Goal: Task Accomplishment & Management: Manage account settings

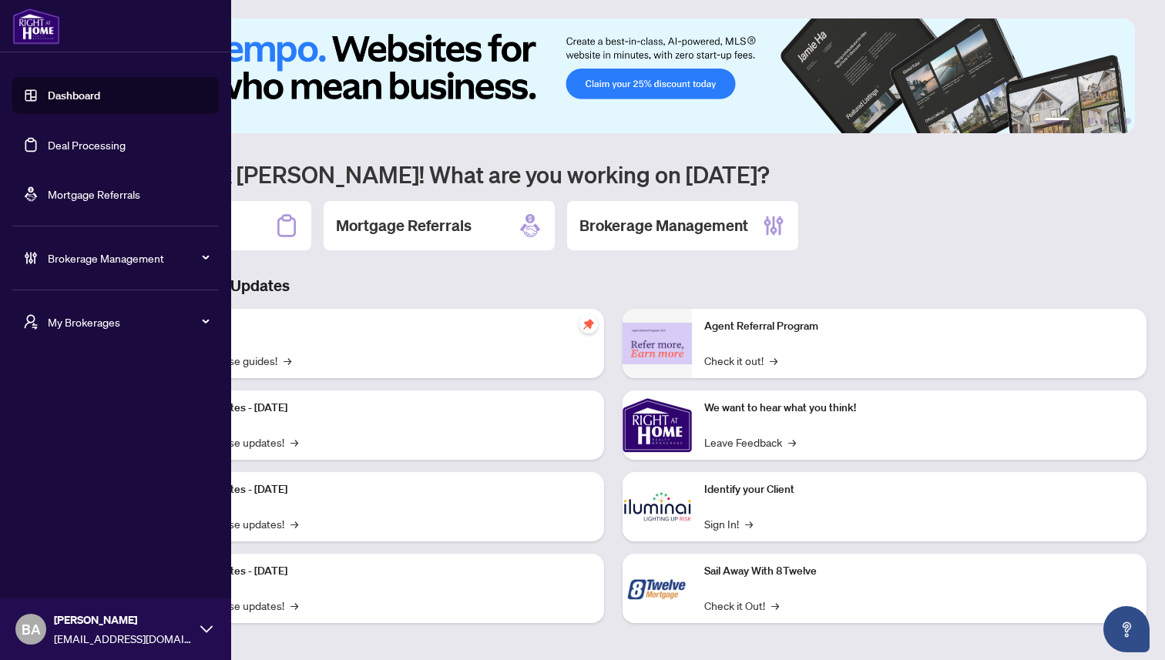
click at [82, 143] on link "Deal Processing" at bounding box center [87, 145] width 78 height 14
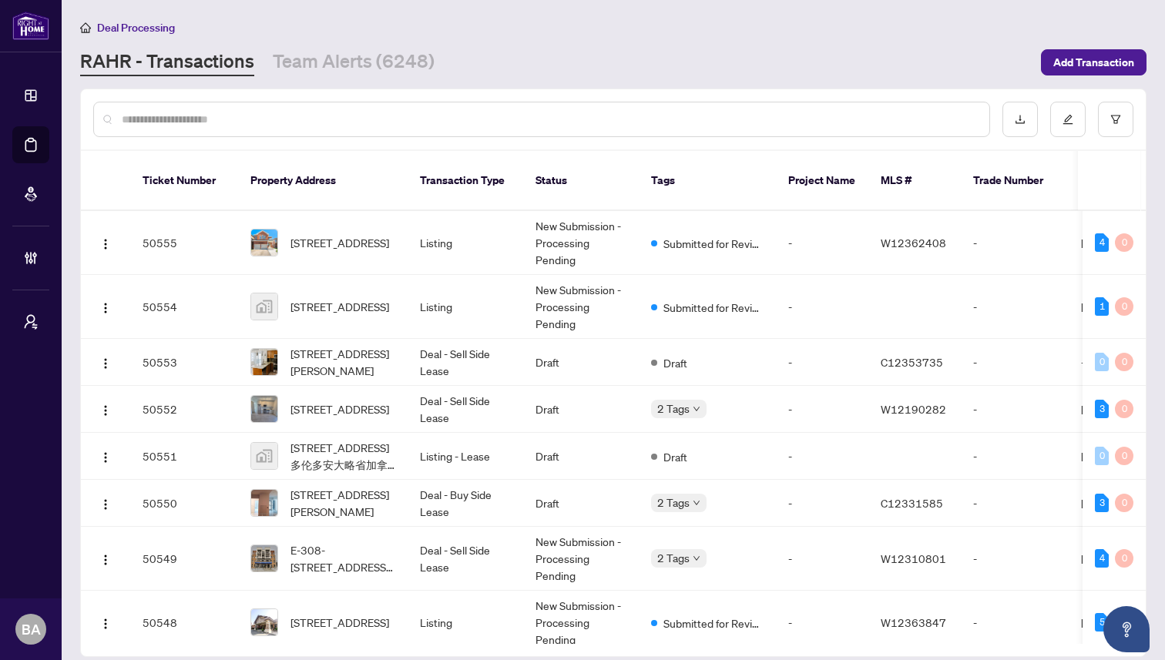
click at [400, 109] on div at bounding box center [541, 119] width 897 height 35
click at [328, 116] on input "text" at bounding box center [549, 119] width 855 height 17
paste input "*****"
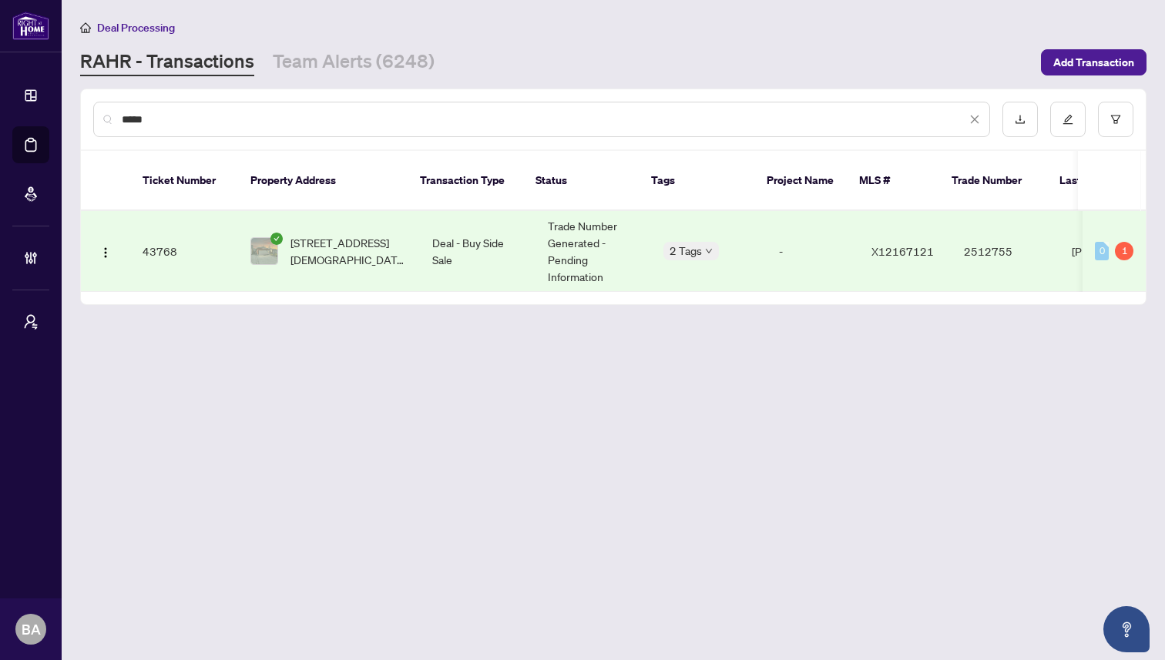
type input "*****"
click at [214, 233] on td "43768" at bounding box center [184, 251] width 108 height 81
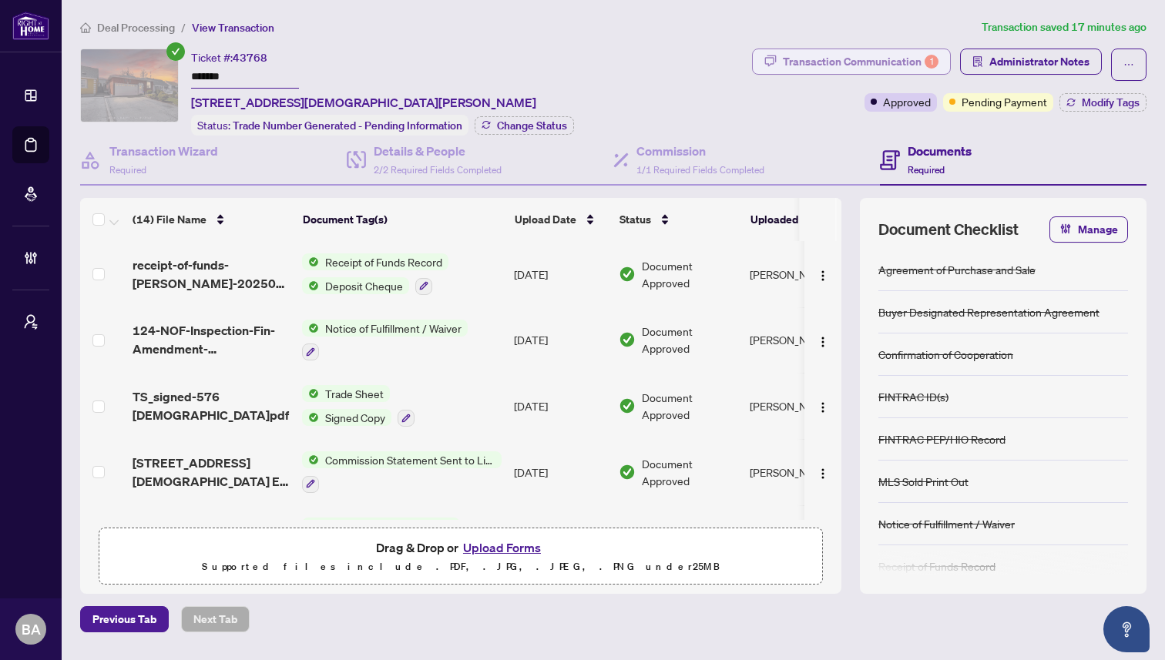
click at [813, 58] on div "Transaction Communication 1" at bounding box center [861, 61] width 156 height 25
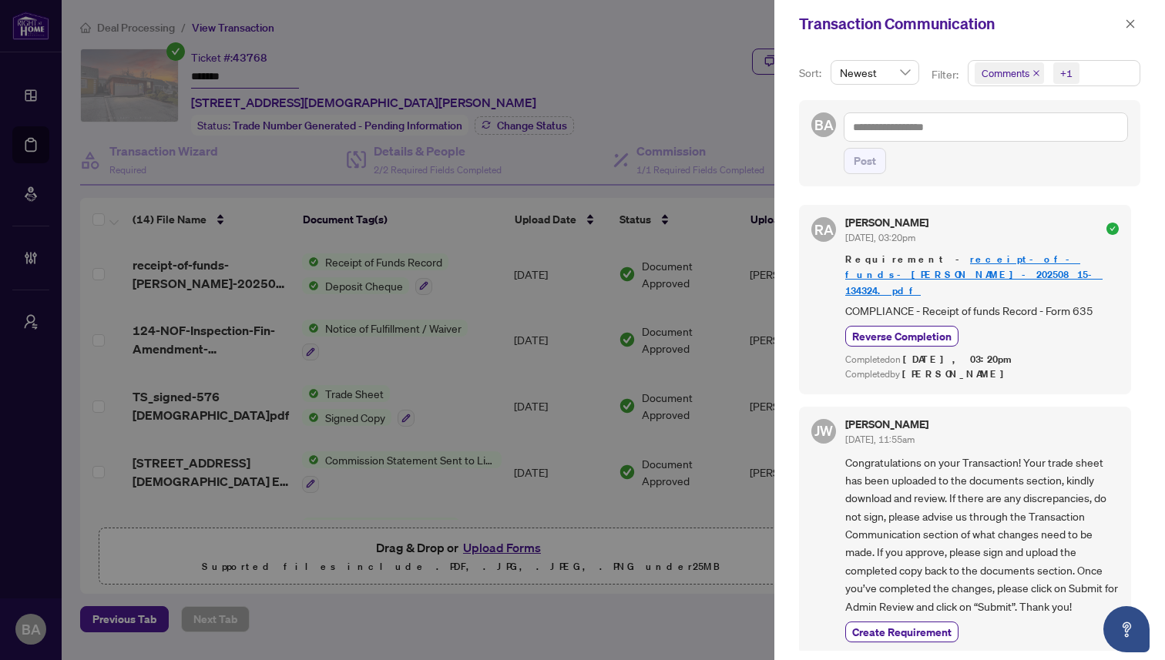
click at [1095, 74] on span "Comments +1" at bounding box center [1053, 73] width 171 height 25
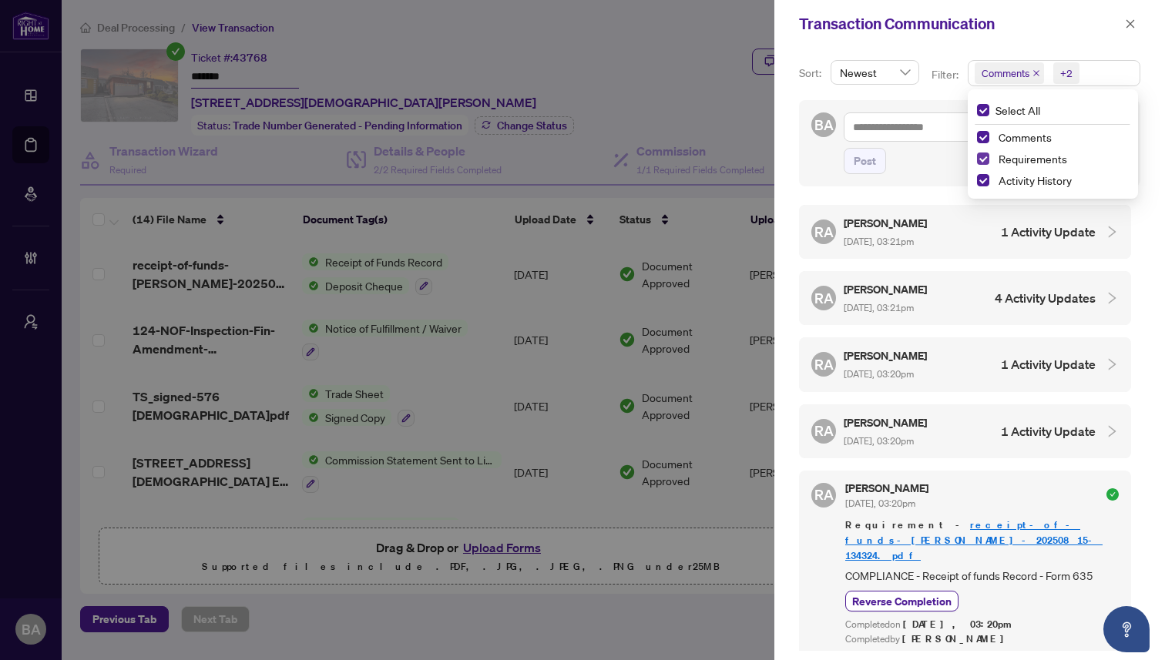
click at [983, 157] on span "Select Requirements" at bounding box center [983, 159] width 12 height 12
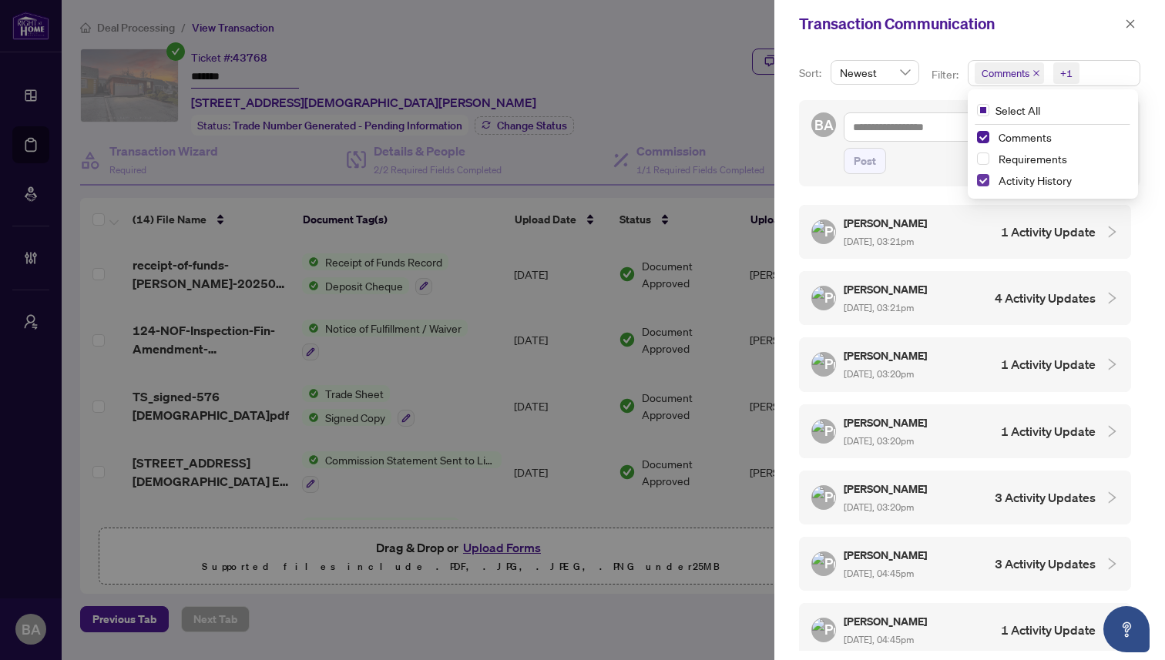
click at [978, 182] on span "Select Activity History" at bounding box center [983, 180] width 12 height 12
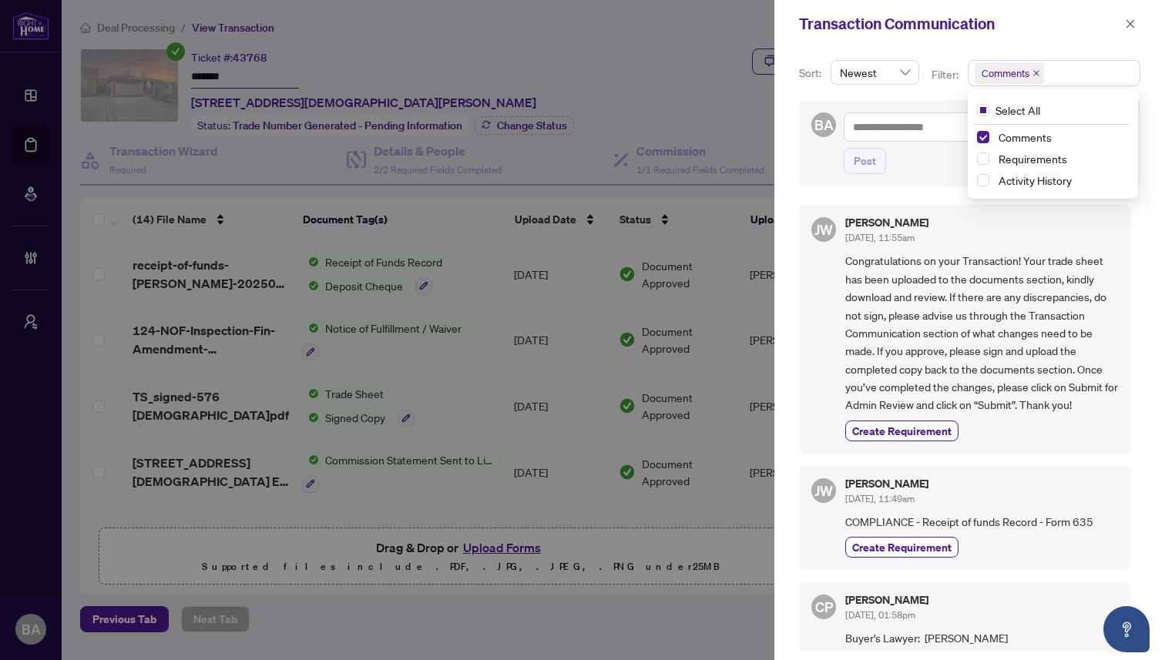
click at [794, 188] on div "Sort: Newest Filter: Comments Select All Comments Requirements Activity History…" at bounding box center [969, 354] width 391 height 612
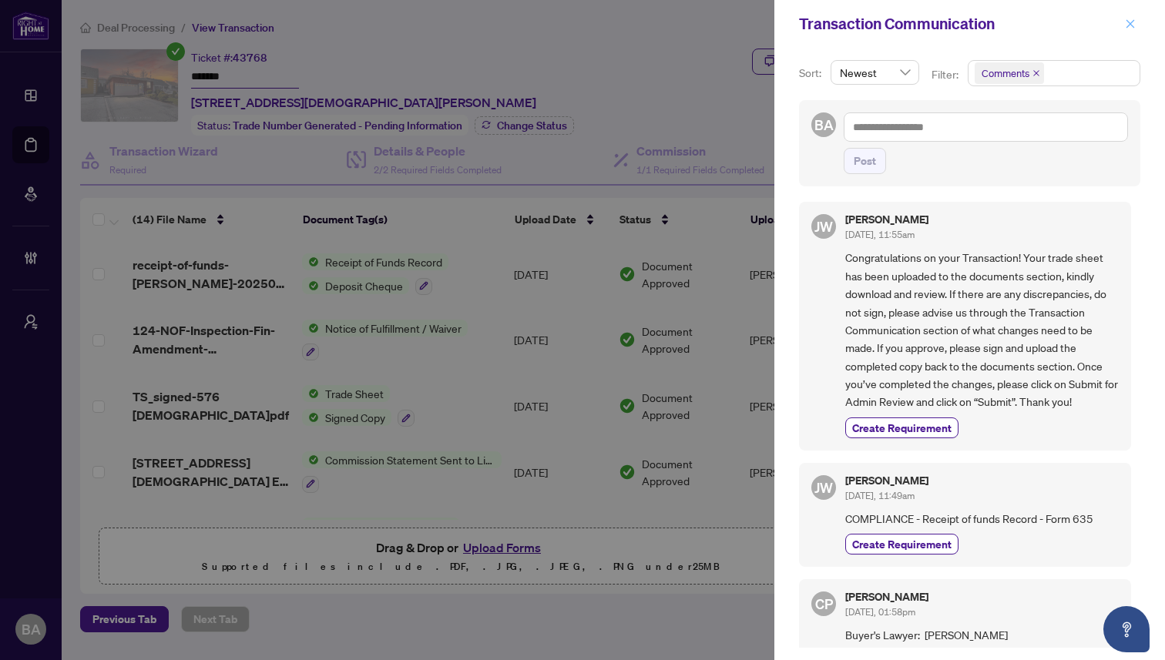
click at [1127, 18] on span "button" at bounding box center [1130, 24] width 11 height 25
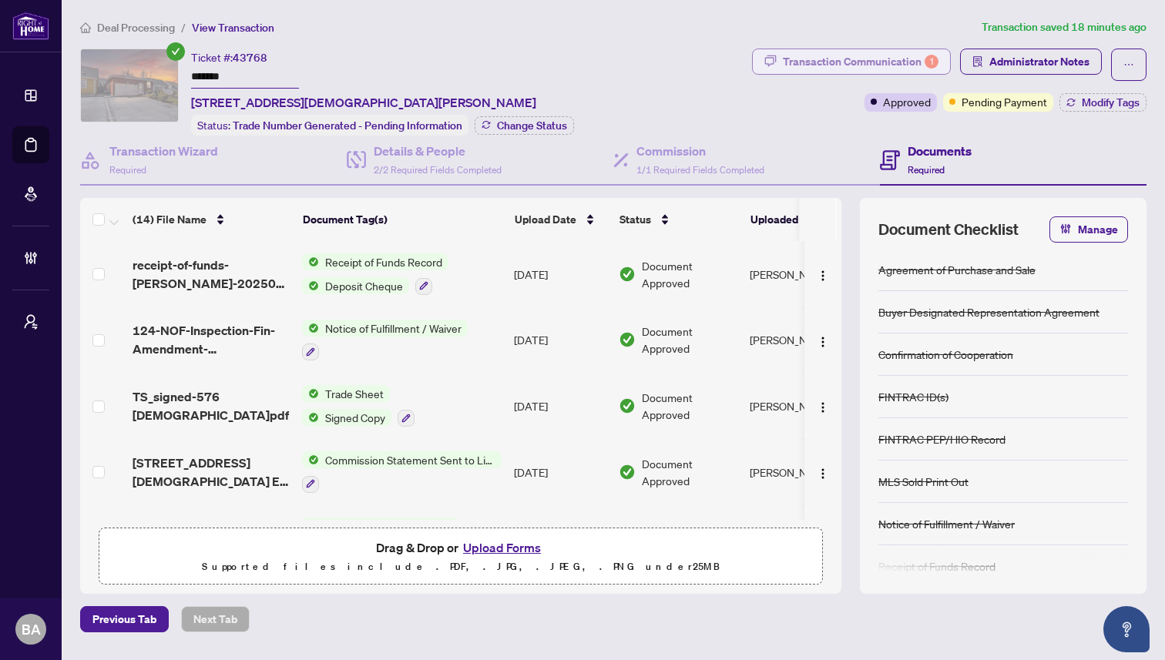
click at [848, 65] on div "Transaction Communication 1" at bounding box center [861, 61] width 156 height 25
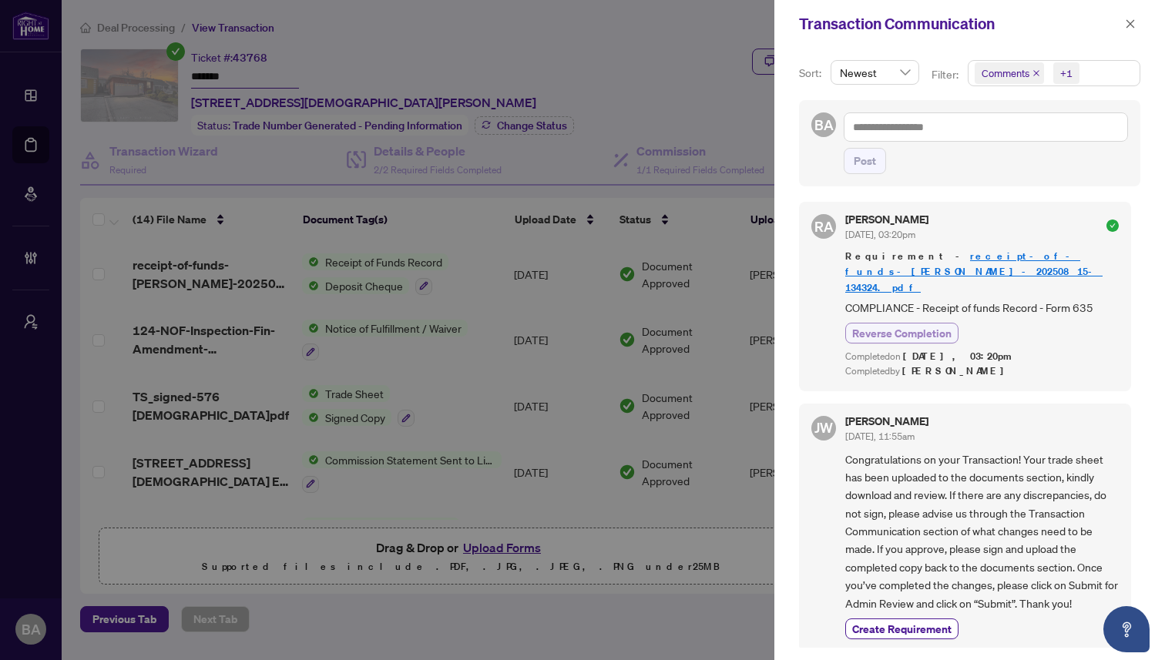
click at [887, 325] on span "Reverse Completion" at bounding box center [901, 333] width 99 height 16
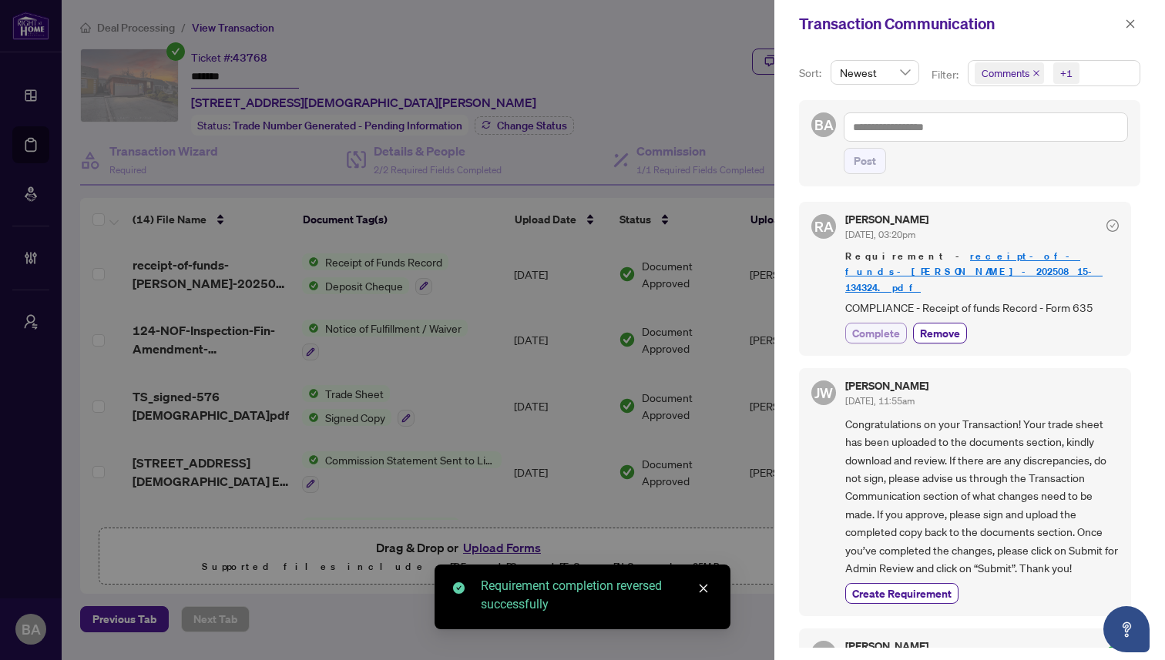
click at [890, 325] on span "Complete" at bounding box center [876, 333] width 48 height 16
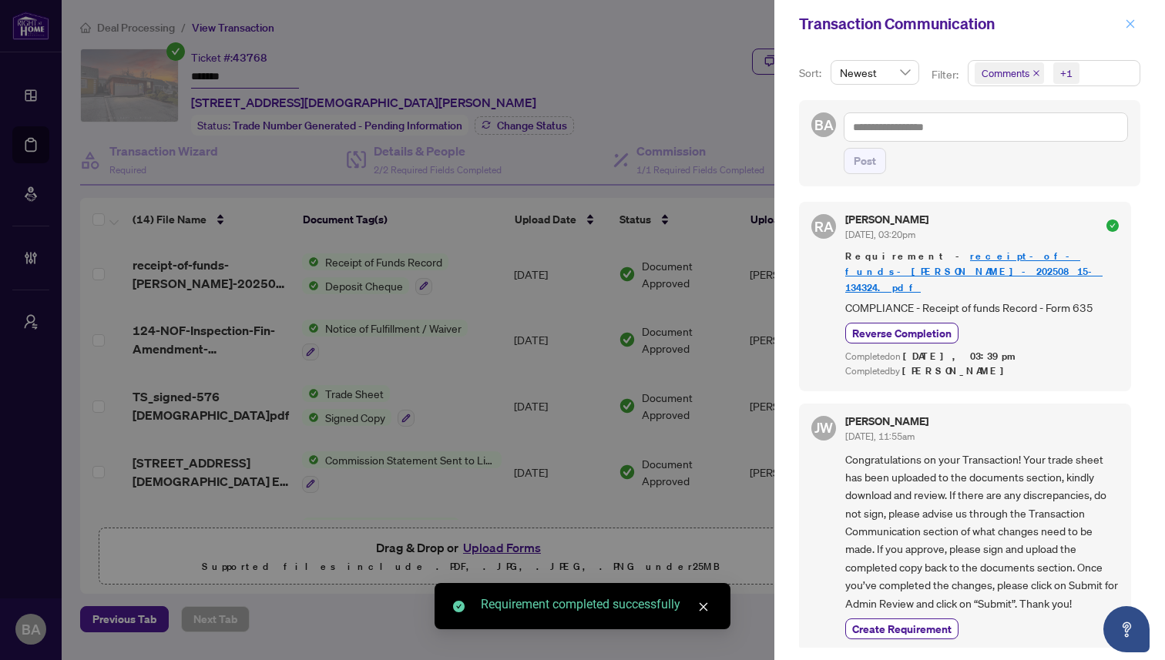
click at [1137, 25] on button "button" at bounding box center [1130, 24] width 20 height 18
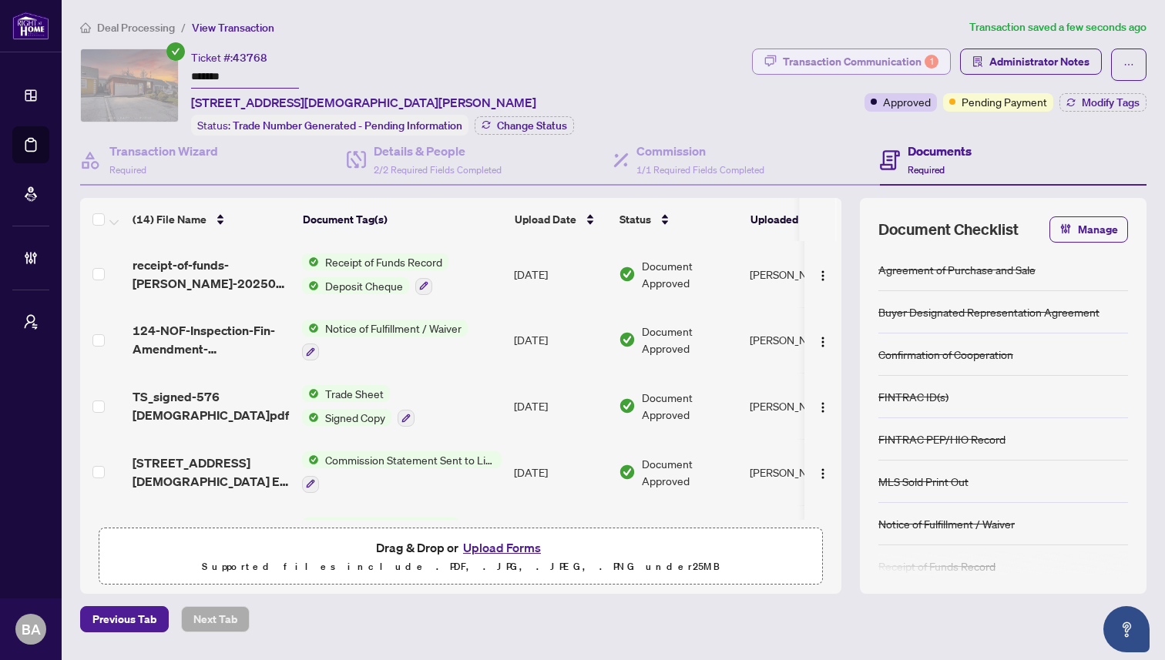
click at [877, 55] on div "Transaction Communication 1" at bounding box center [861, 61] width 156 height 25
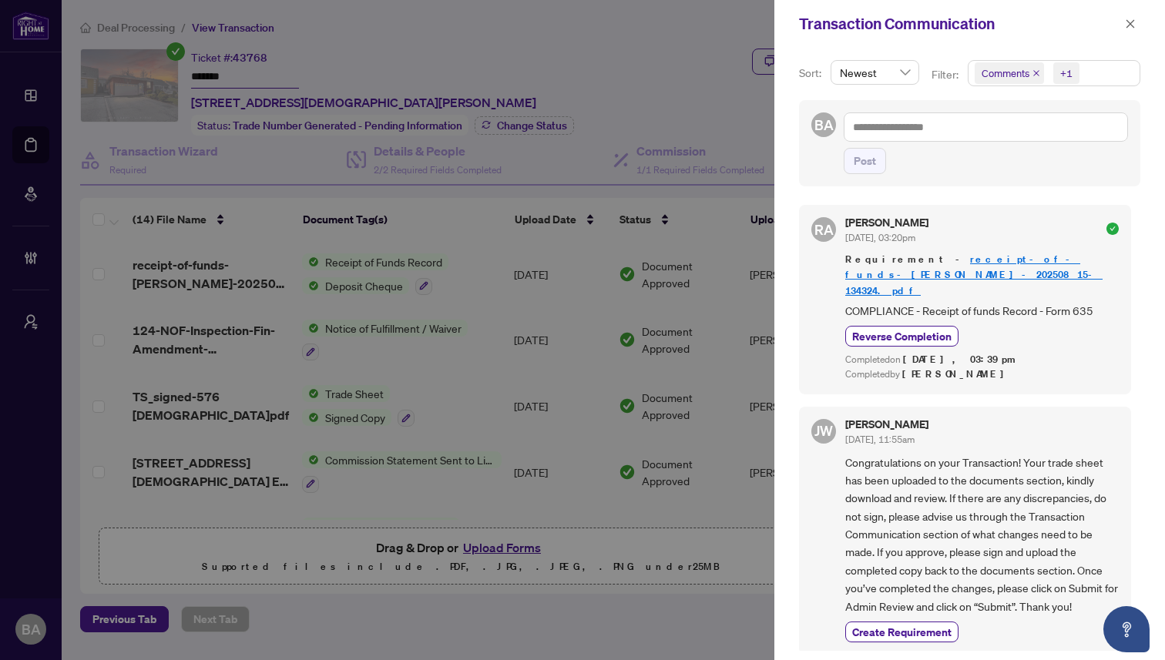
click at [926, 254] on link "receipt-of-funds-[PERSON_NAME]-20250815-134324.pdf" at bounding box center [973, 275] width 257 height 44
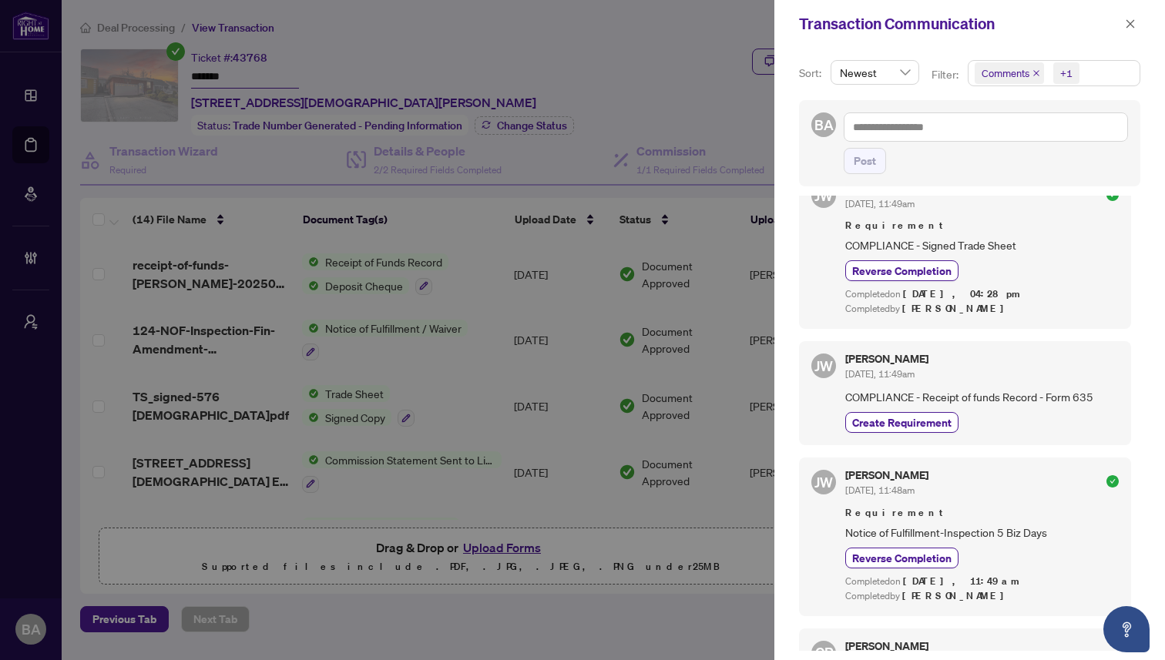
scroll to position [504, 0]
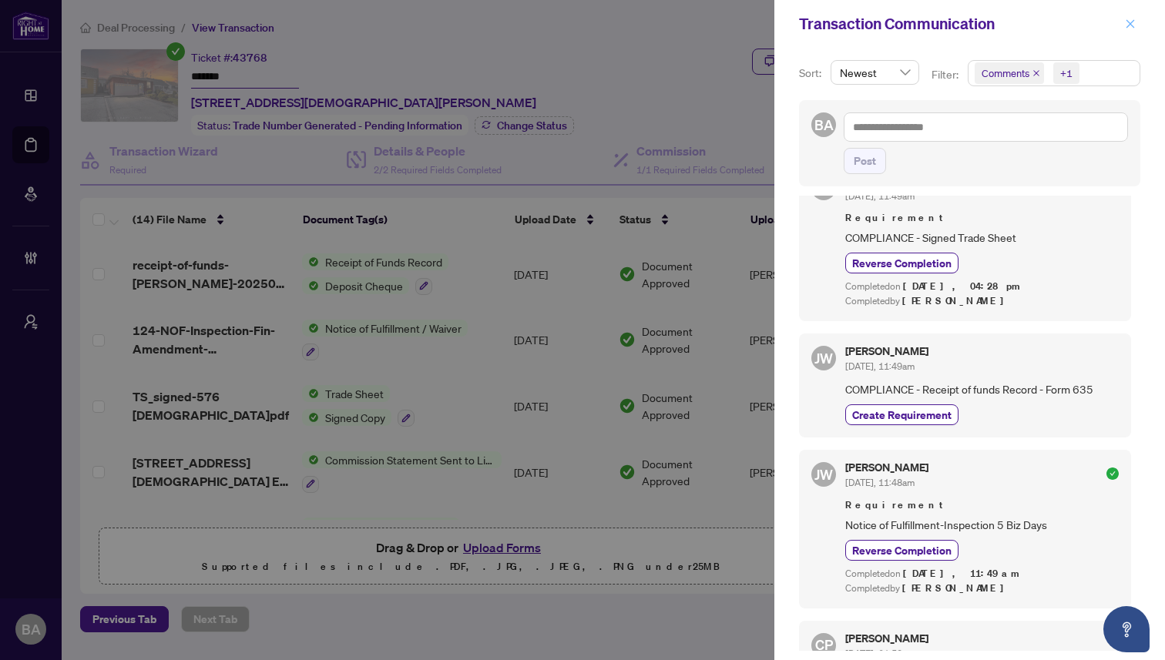
click at [1126, 23] on icon "close" at bounding box center [1130, 23] width 11 height 11
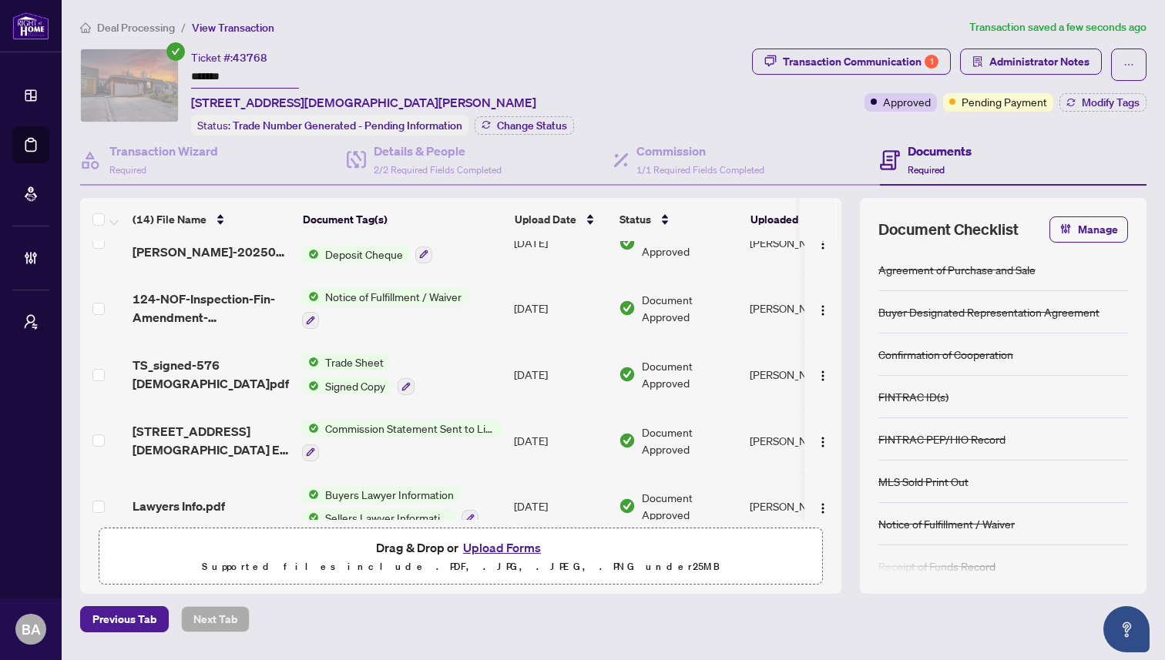
scroll to position [0, 0]
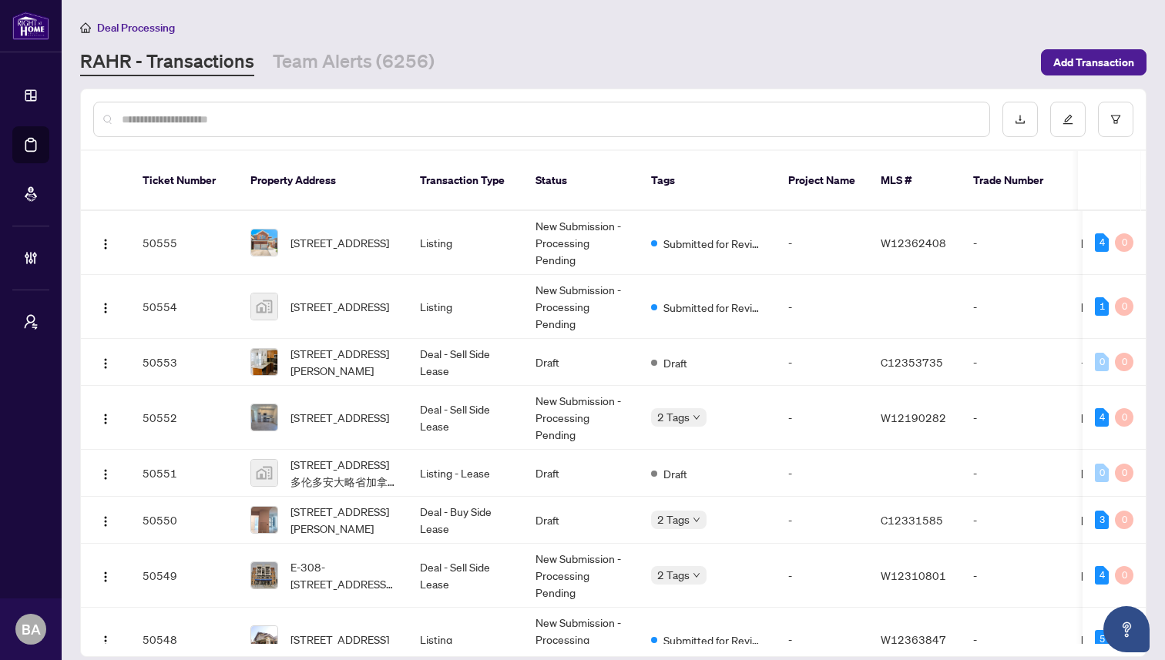
click at [250, 118] on input "text" at bounding box center [549, 119] width 855 height 17
paste input "*****"
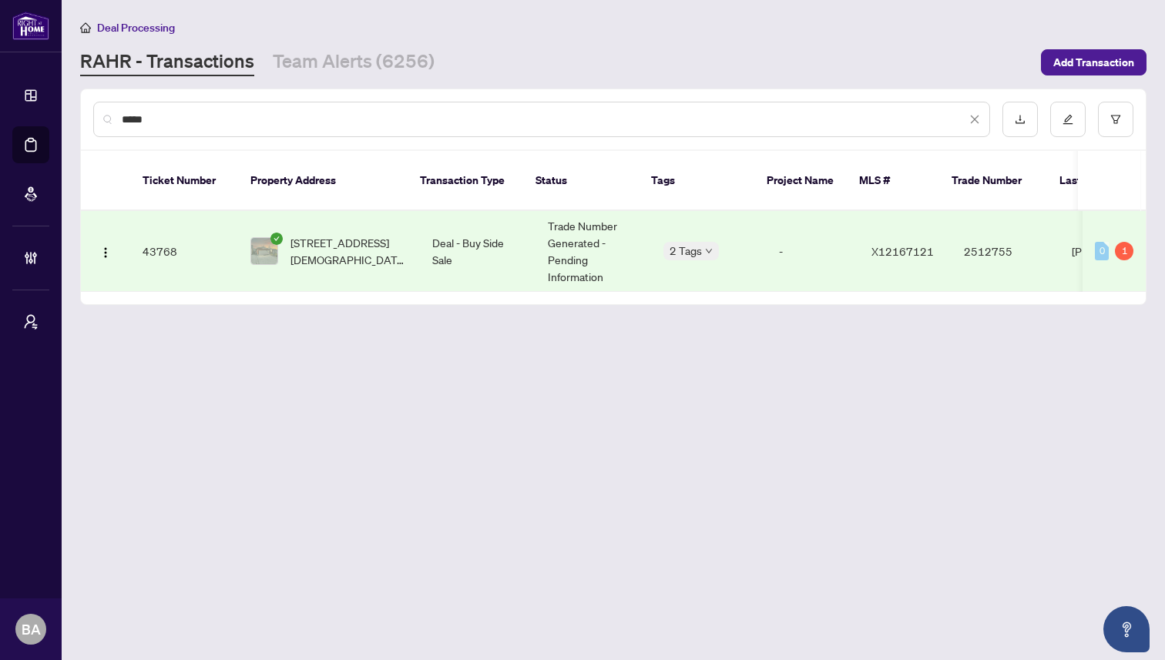
type input "*****"
click at [199, 243] on td "43768" at bounding box center [184, 251] width 108 height 81
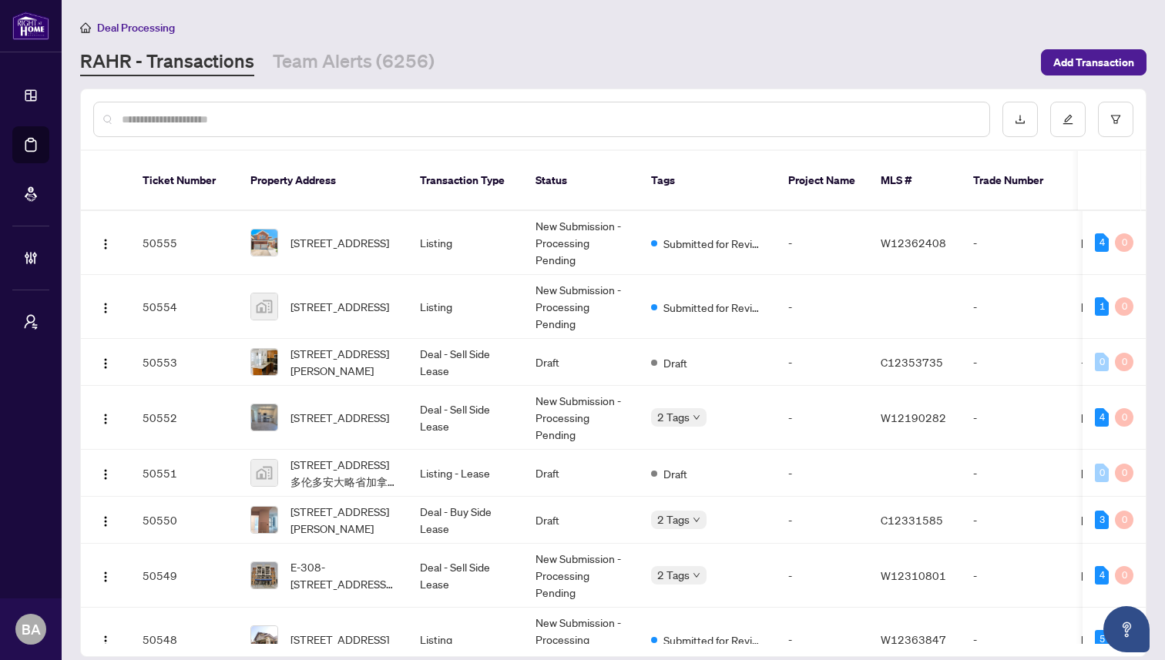
click at [253, 125] on input "text" at bounding box center [549, 119] width 855 height 17
paste input "*****"
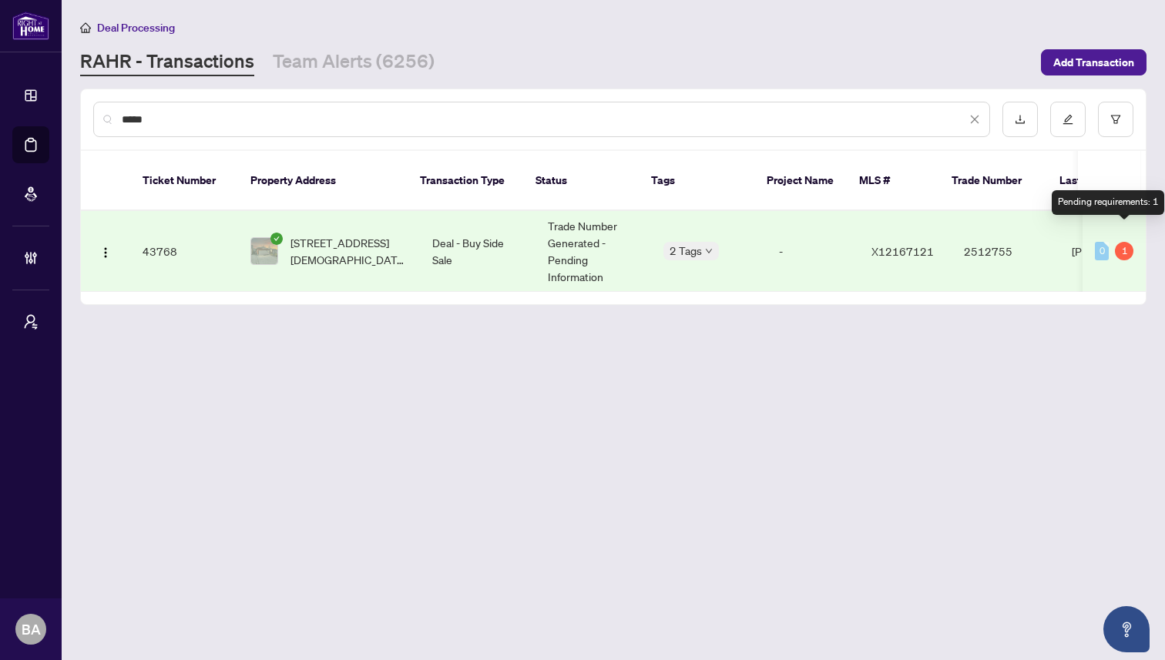
type input "*****"
click at [1126, 242] on div "1" at bounding box center [1124, 251] width 18 height 18
click at [1119, 242] on div "1" at bounding box center [1124, 251] width 18 height 18
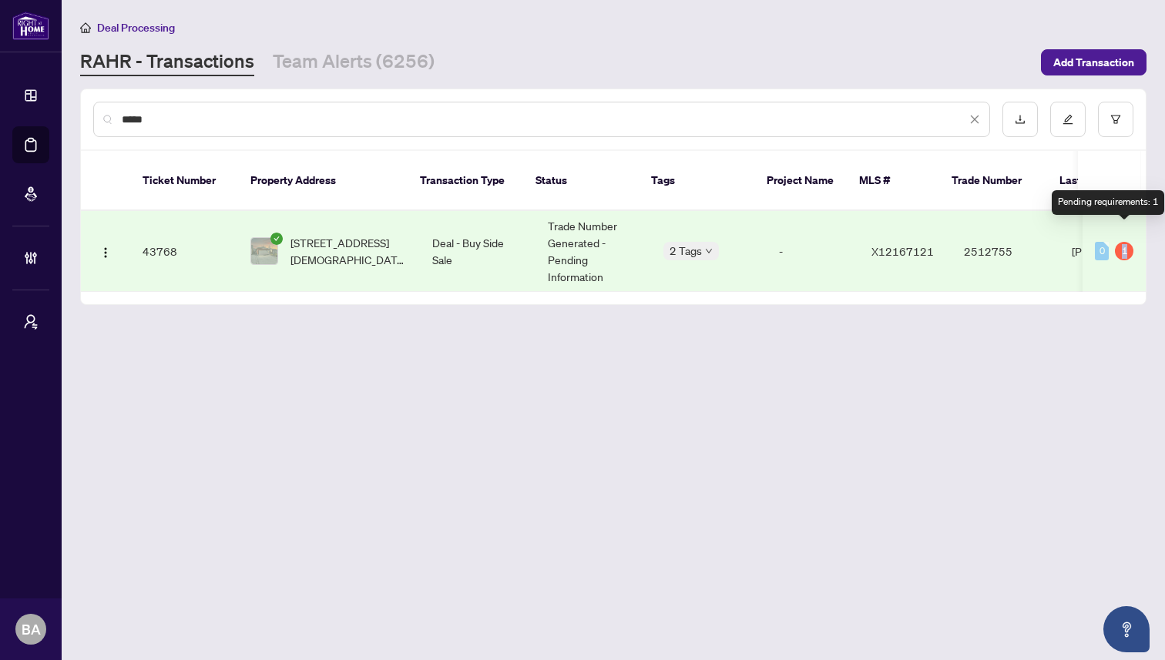
click at [1119, 242] on div "1" at bounding box center [1124, 251] width 18 height 18
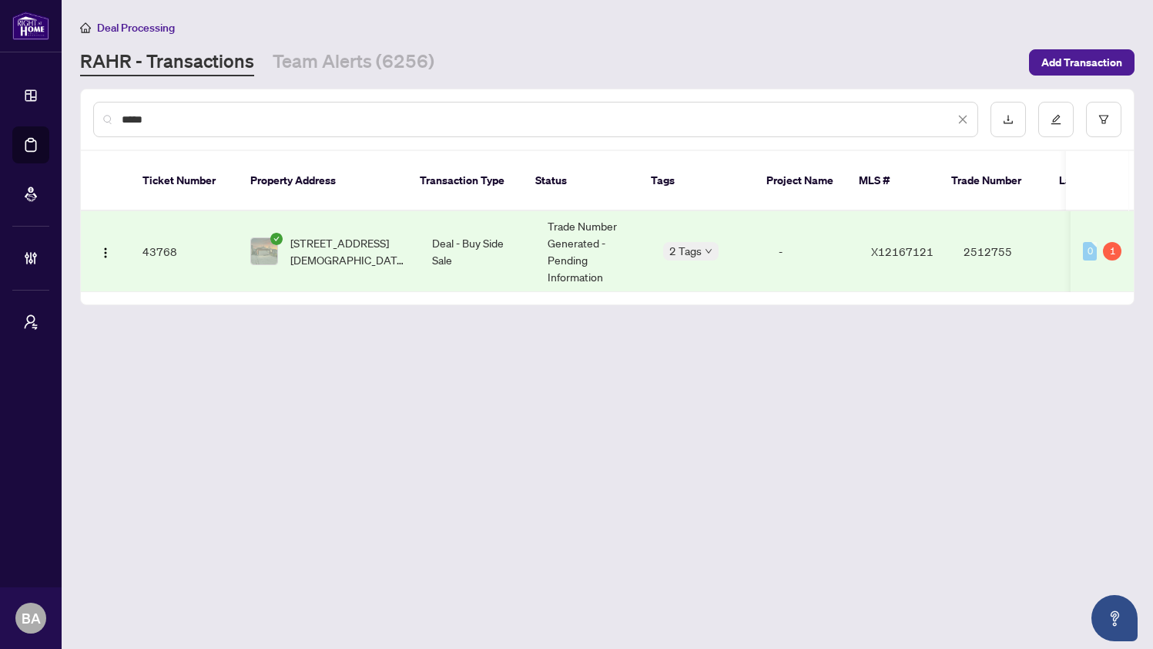
click at [1103, 242] on div "1" at bounding box center [1112, 251] width 18 height 18
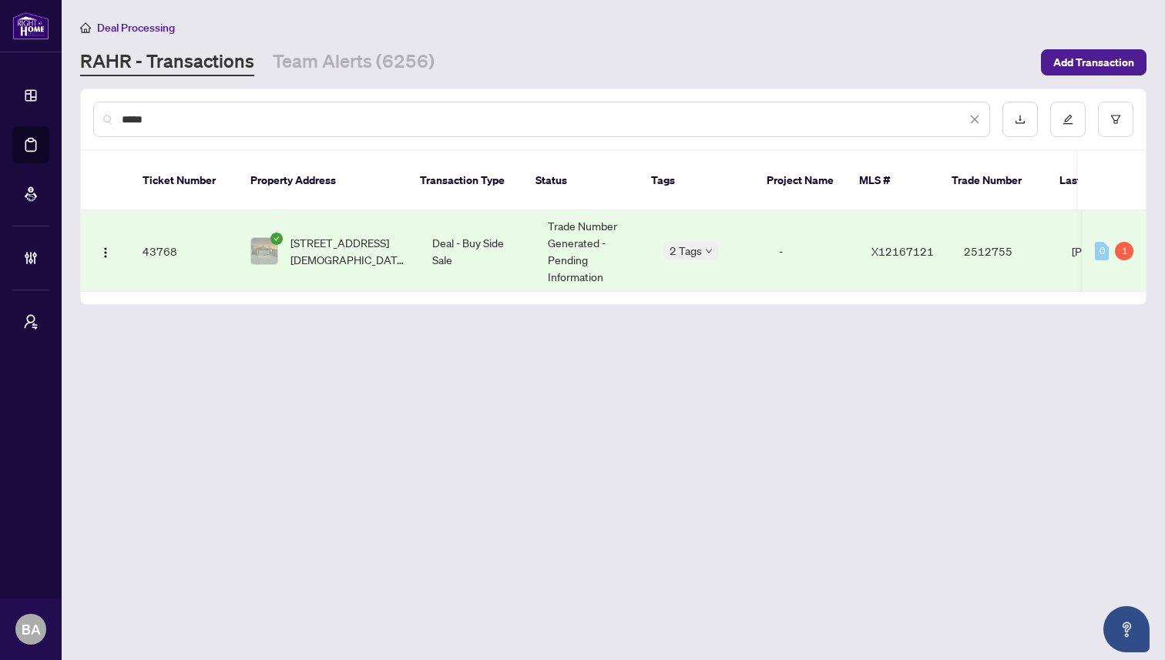
click at [1091, 401] on main "Deal Processing RAHR - Transactions Team Alerts (6256) Add Transaction ***** Ti…" at bounding box center [613, 330] width 1103 height 660
click at [1125, 242] on div "1" at bounding box center [1124, 251] width 18 height 18
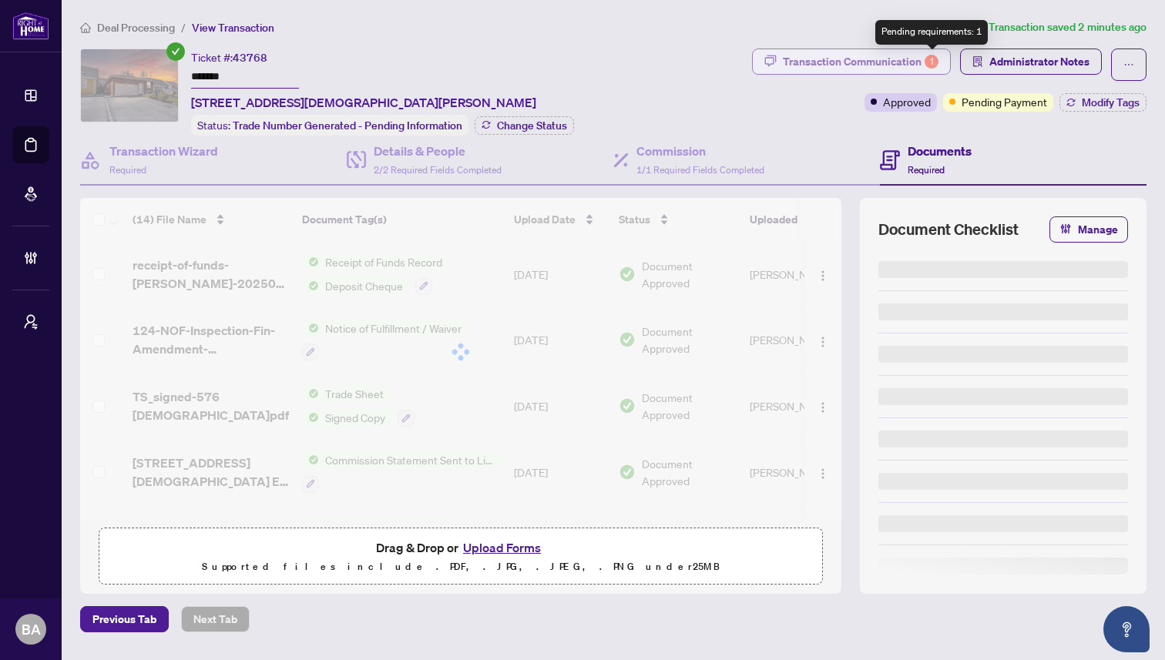
click at [928, 55] on div "1" at bounding box center [931, 62] width 14 height 14
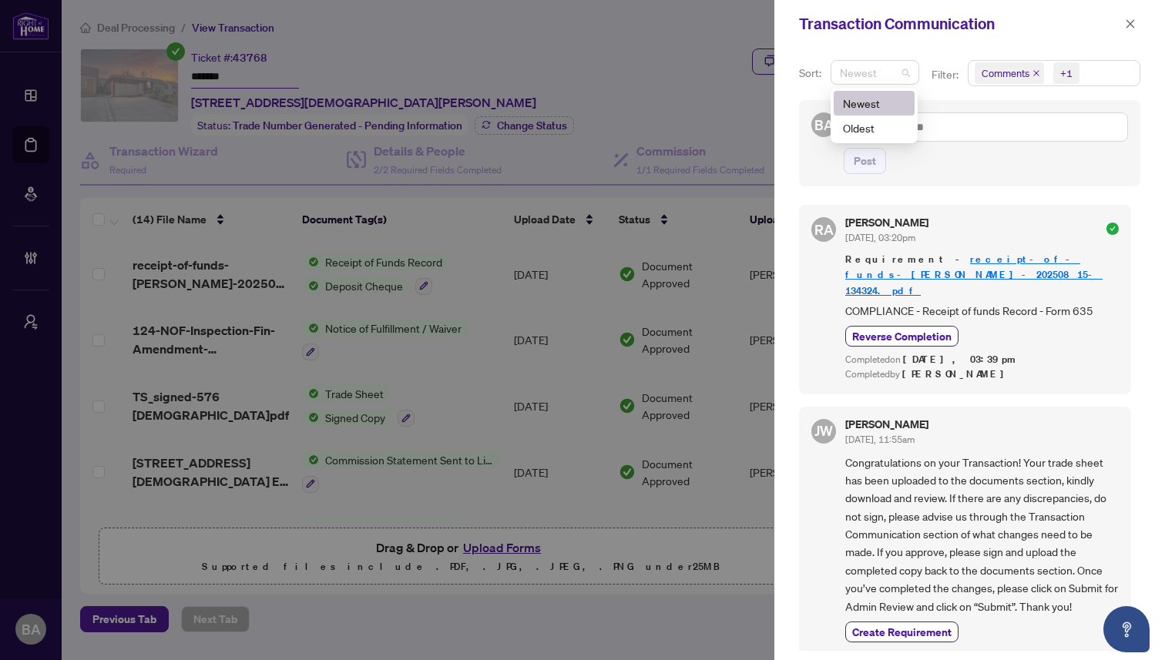
click at [894, 72] on span "Newest" at bounding box center [875, 72] width 70 height 23
click at [885, 129] on div "Oldest" at bounding box center [874, 127] width 62 height 17
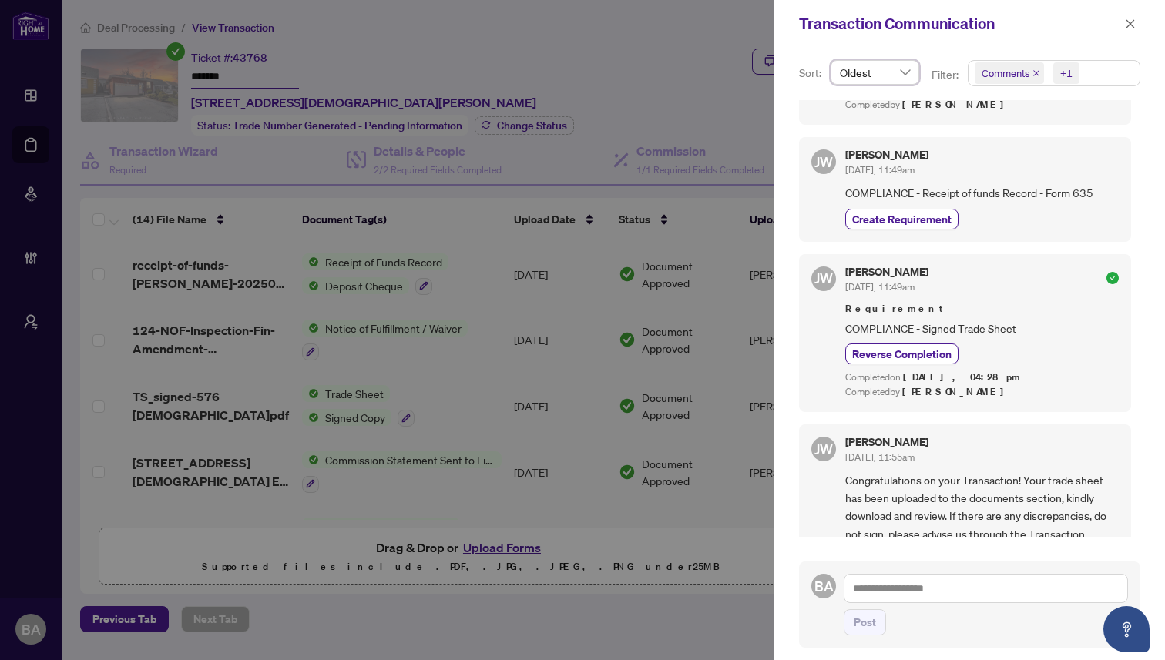
scroll to position [594, 0]
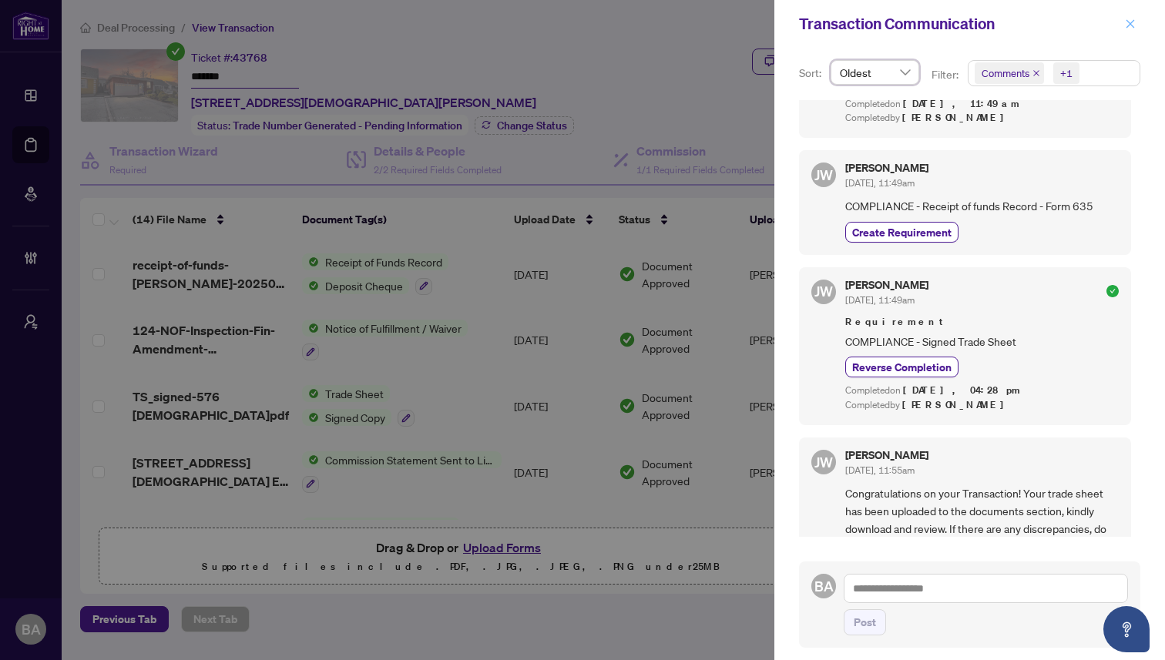
click at [1133, 19] on icon "close" at bounding box center [1130, 23] width 11 height 11
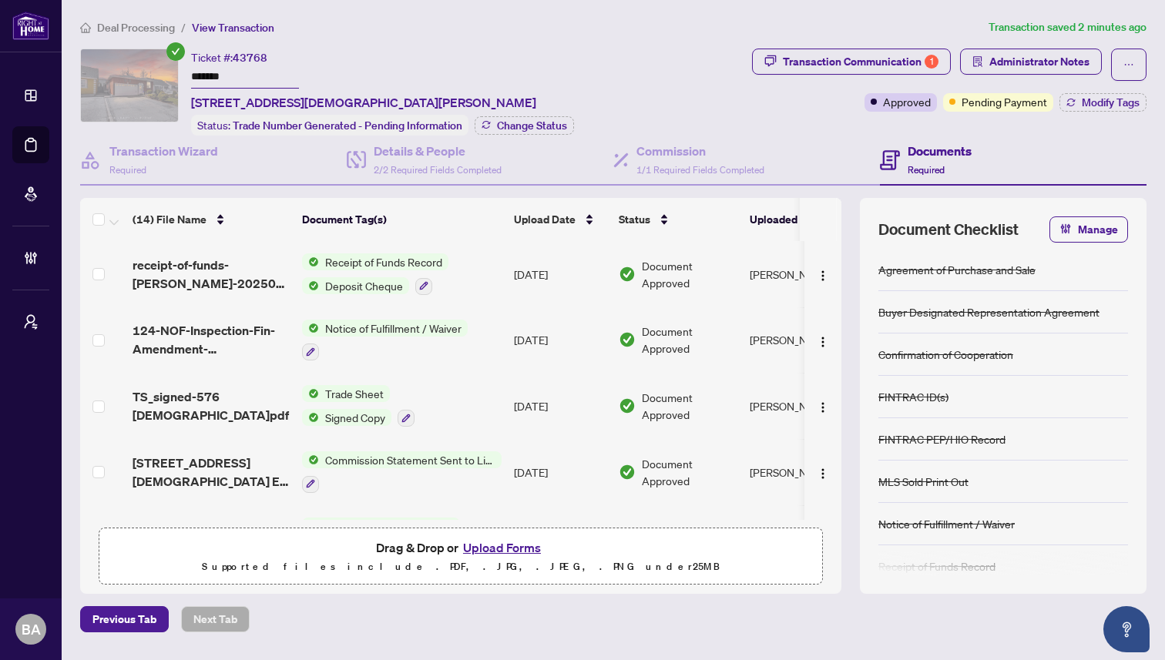
click at [623, 81] on div "Ticket #: 43768 ******* 576 Stone Church Rd, Hamilton, Ontario L8W 1A6, Canada …" at bounding box center [413, 92] width 666 height 87
click at [995, 58] on span "Administrator Notes" at bounding box center [1039, 61] width 100 height 25
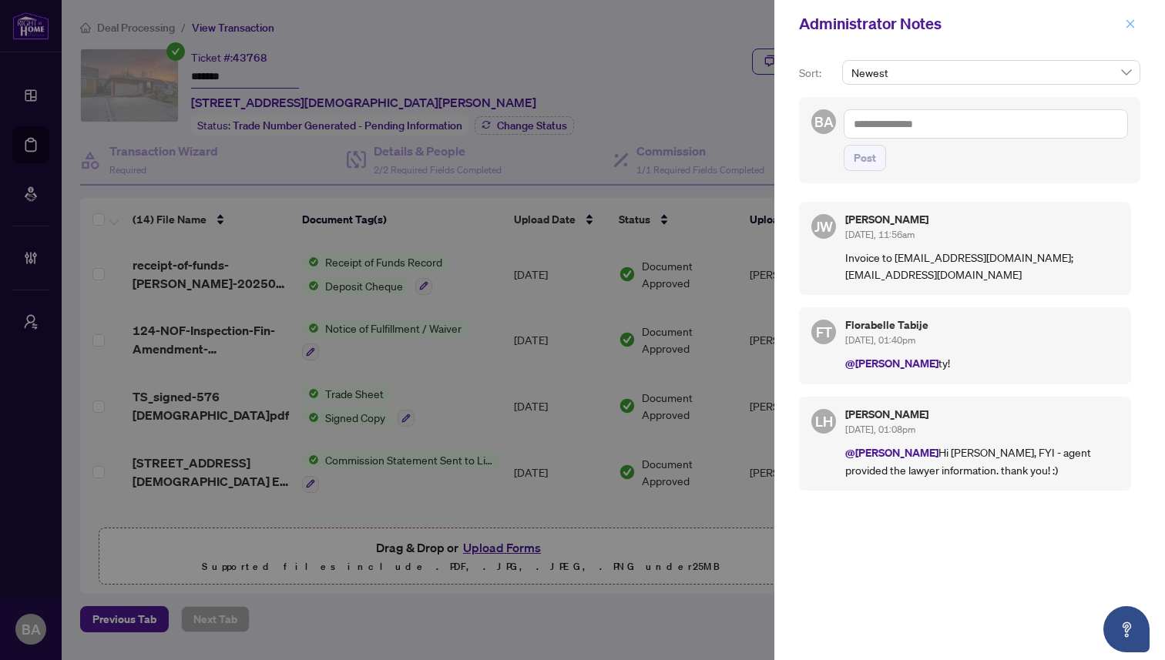
click at [1130, 22] on icon "close" at bounding box center [1130, 23] width 11 height 11
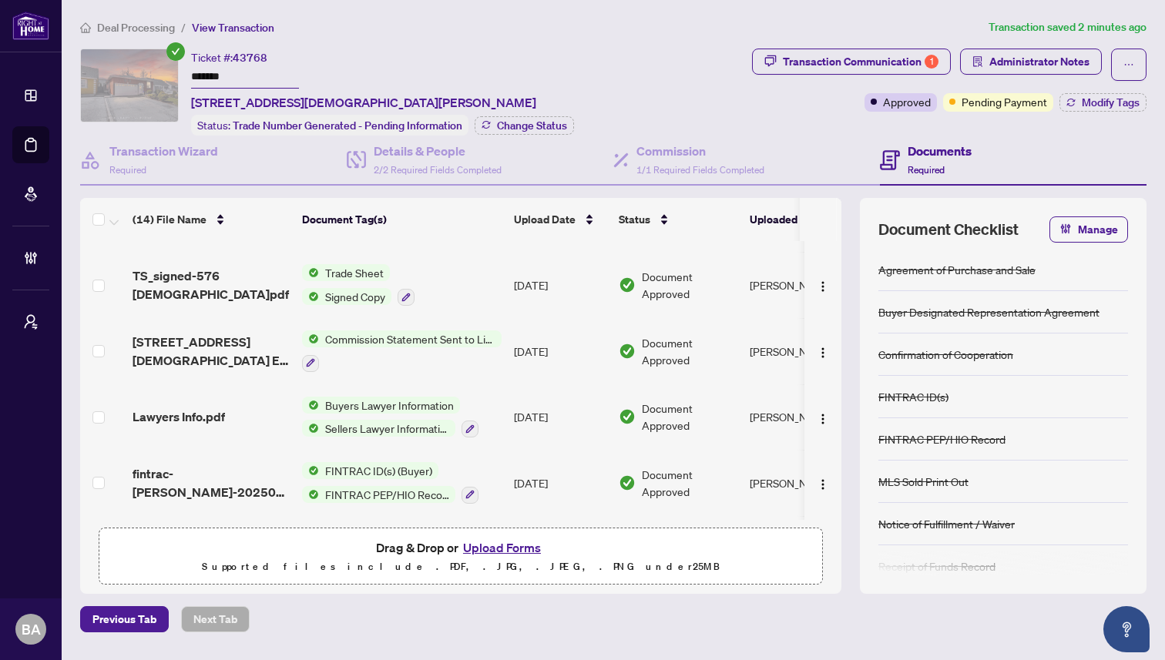
scroll to position [0, 0]
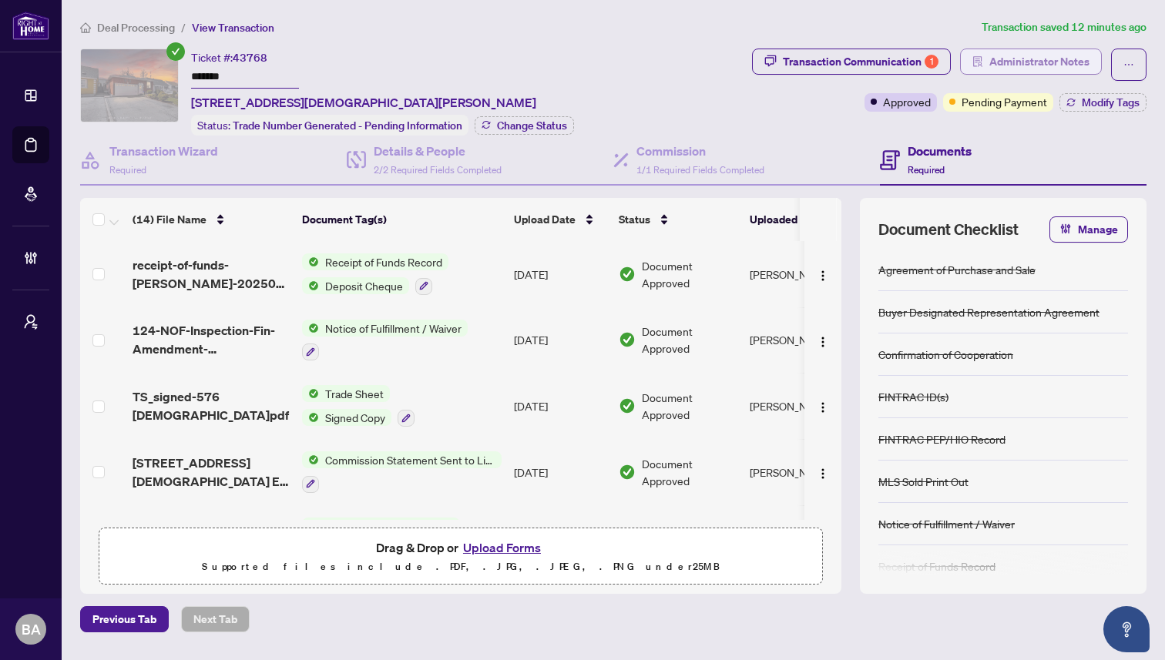
click at [1049, 64] on span "Administrator Notes" at bounding box center [1039, 61] width 100 height 25
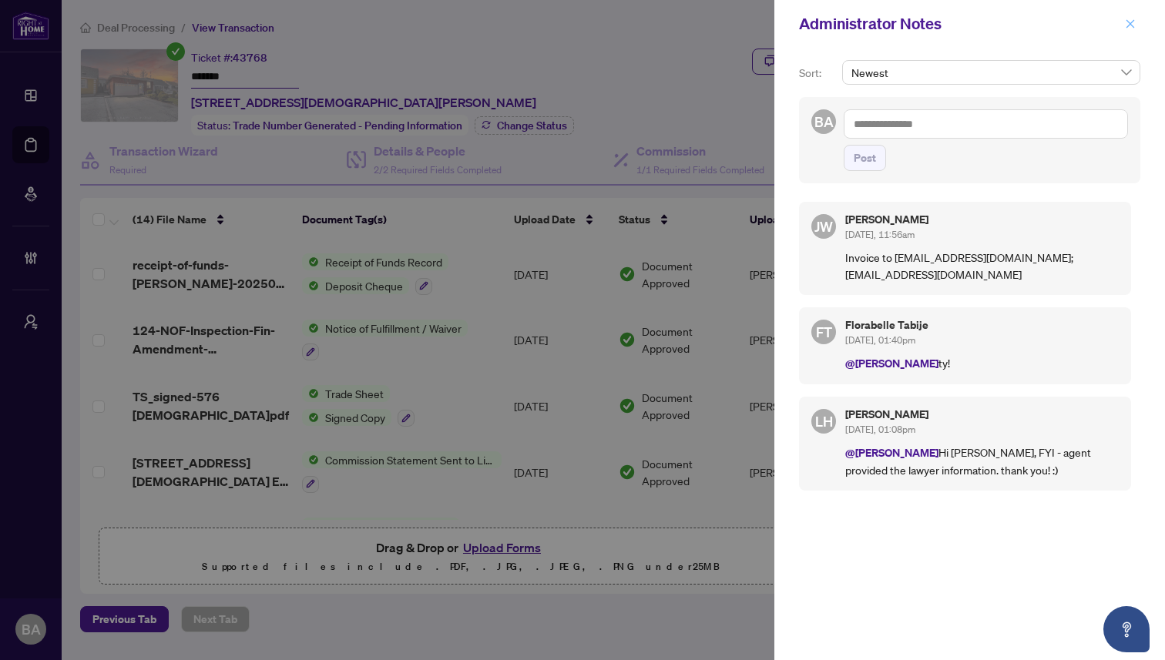
click at [1133, 24] on icon "close" at bounding box center [1130, 23] width 11 height 11
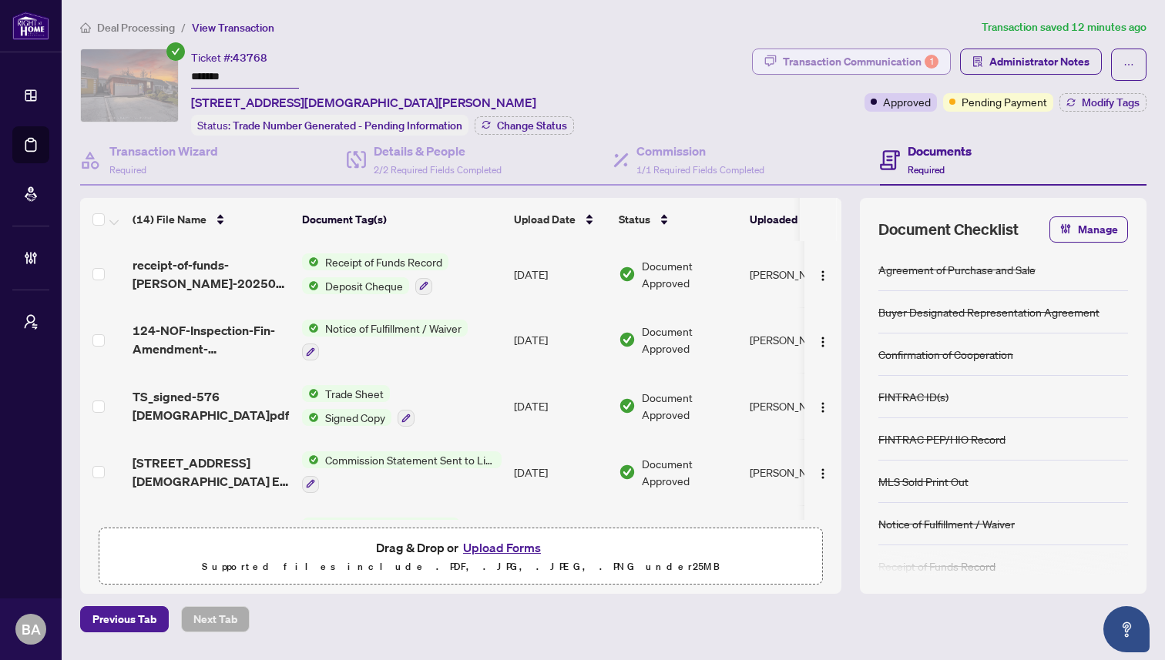
click at [869, 62] on div "Transaction Communication 1" at bounding box center [861, 61] width 156 height 25
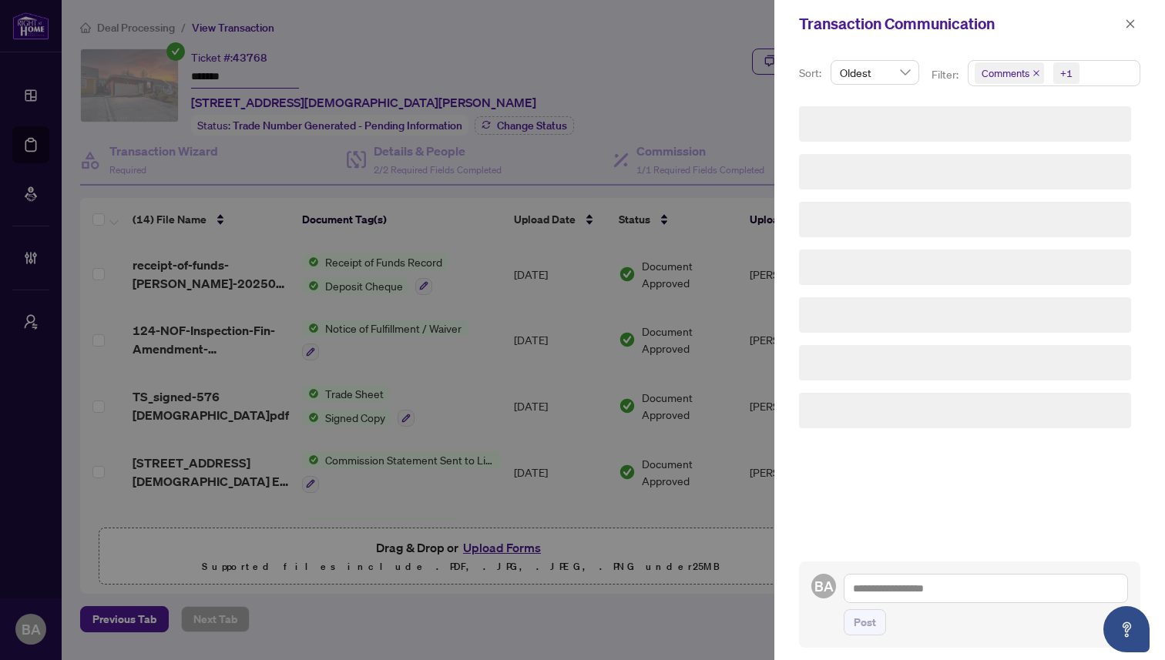
scroll to position [923, 0]
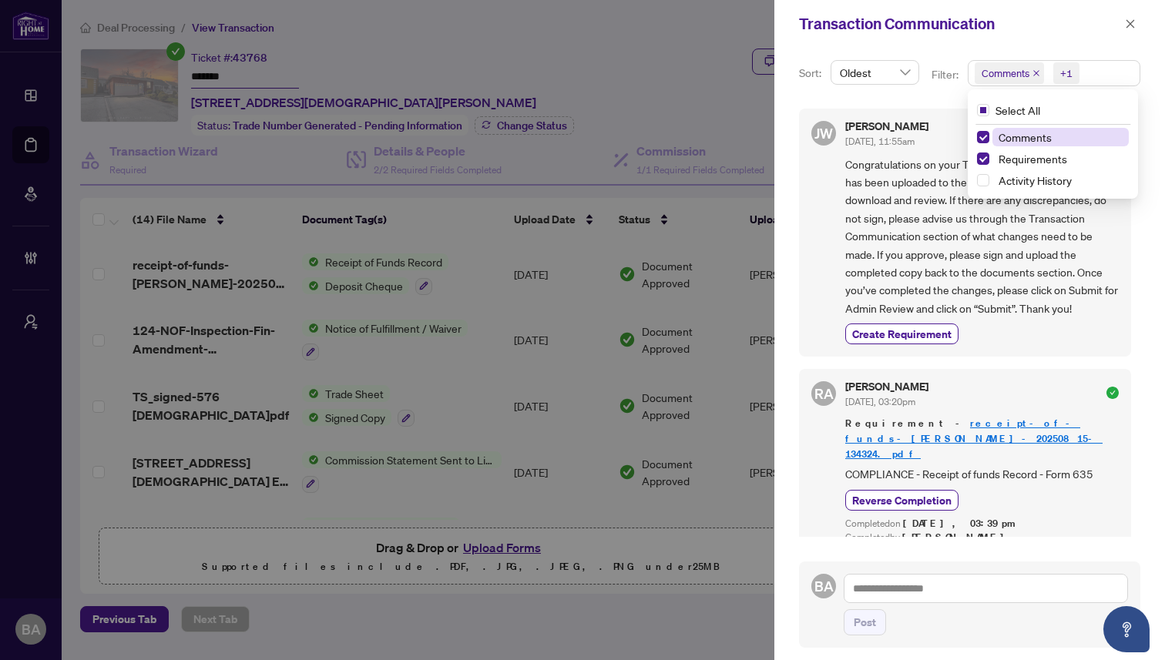
click at [1079, 75] on div "+1" at bounding box center [1064, 73] width 35 height 25
click at [978, 135] on span "Select Comments" at bounding box center [983, 137] width 12 height 12
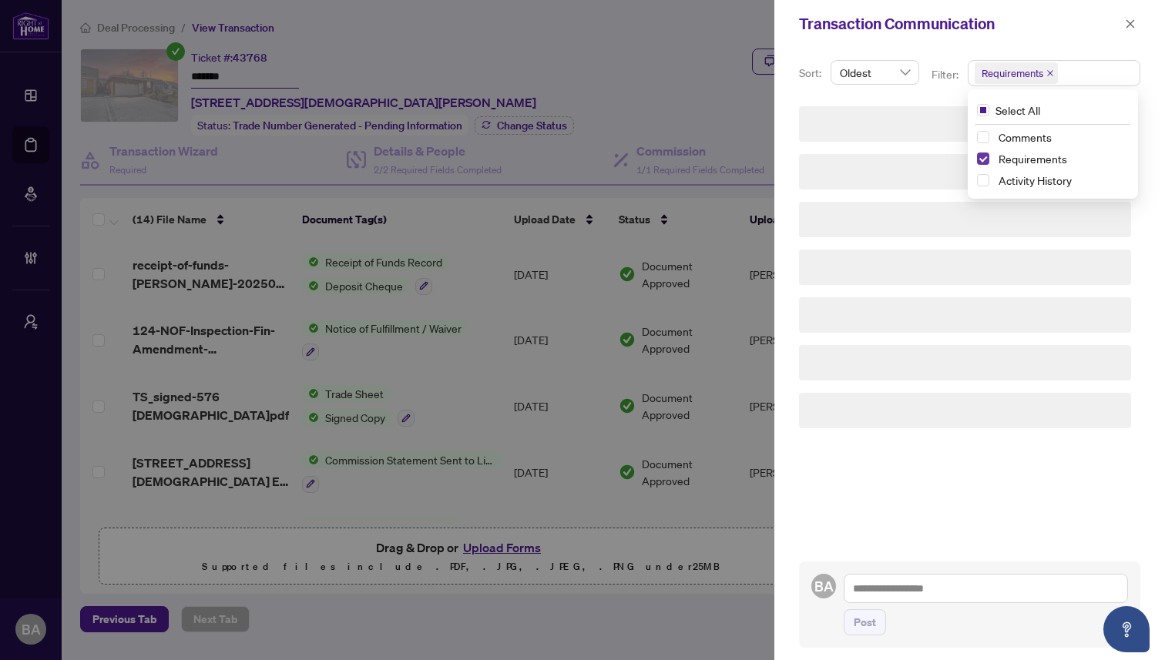
click at [980, 156] on span "Select Requirements" at bounding box center [983, 159] width 12 height 12
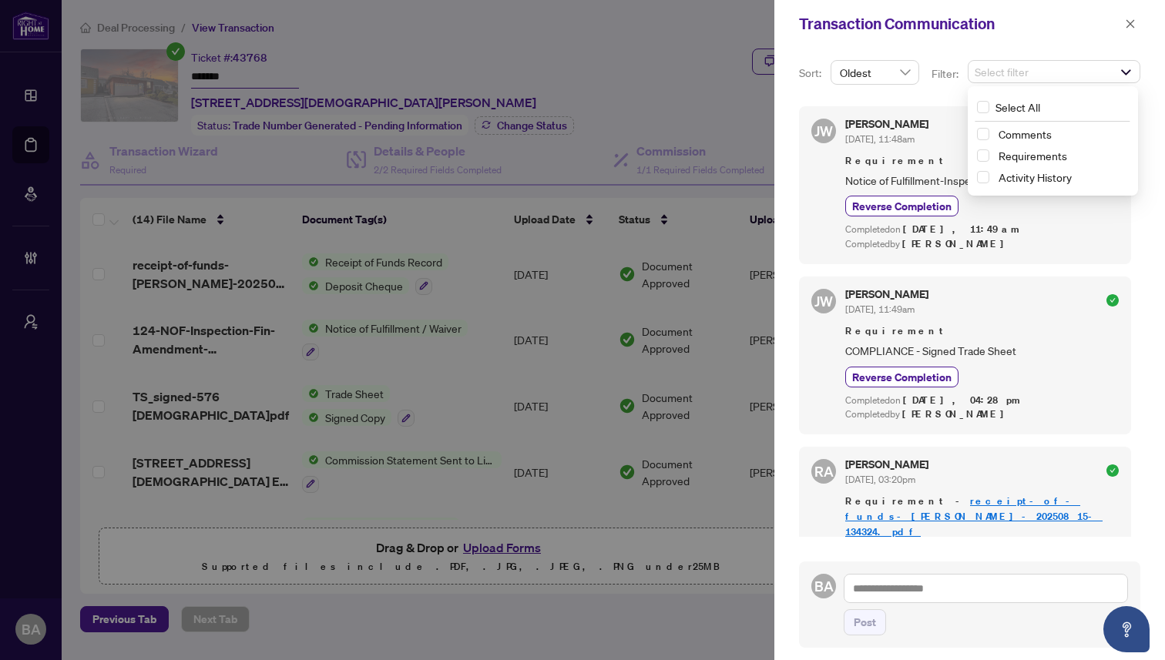
scroll to position [81, 0]
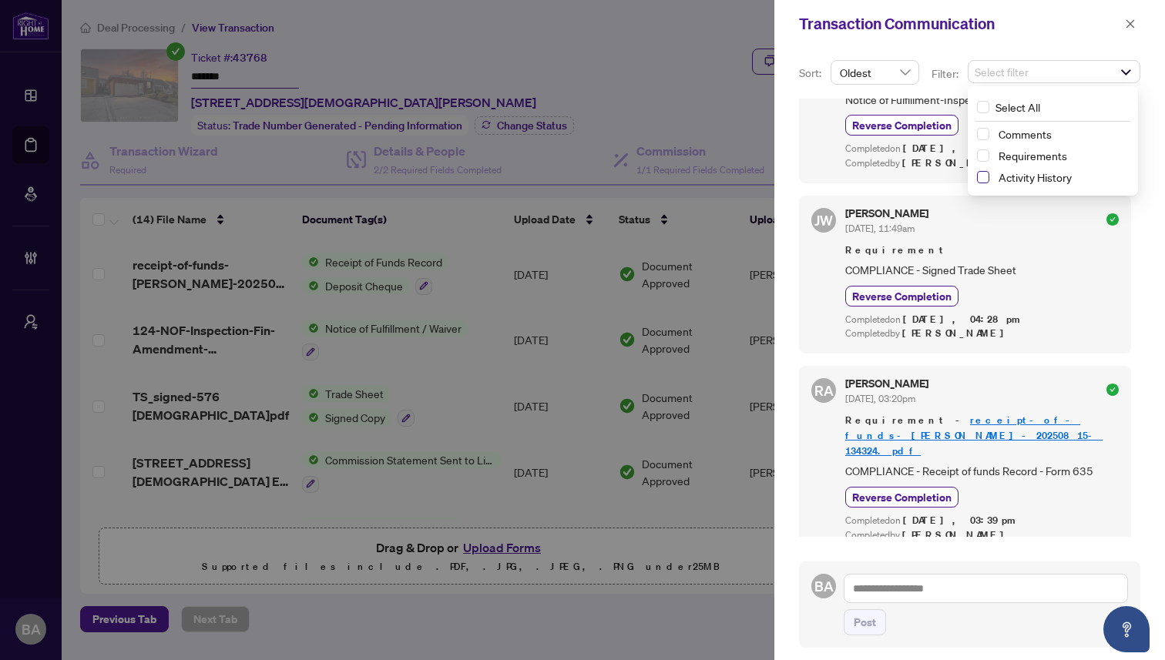
click at [979, 177] on span "Select Activity History" at bounding box center [983, 177] width 12 height 12
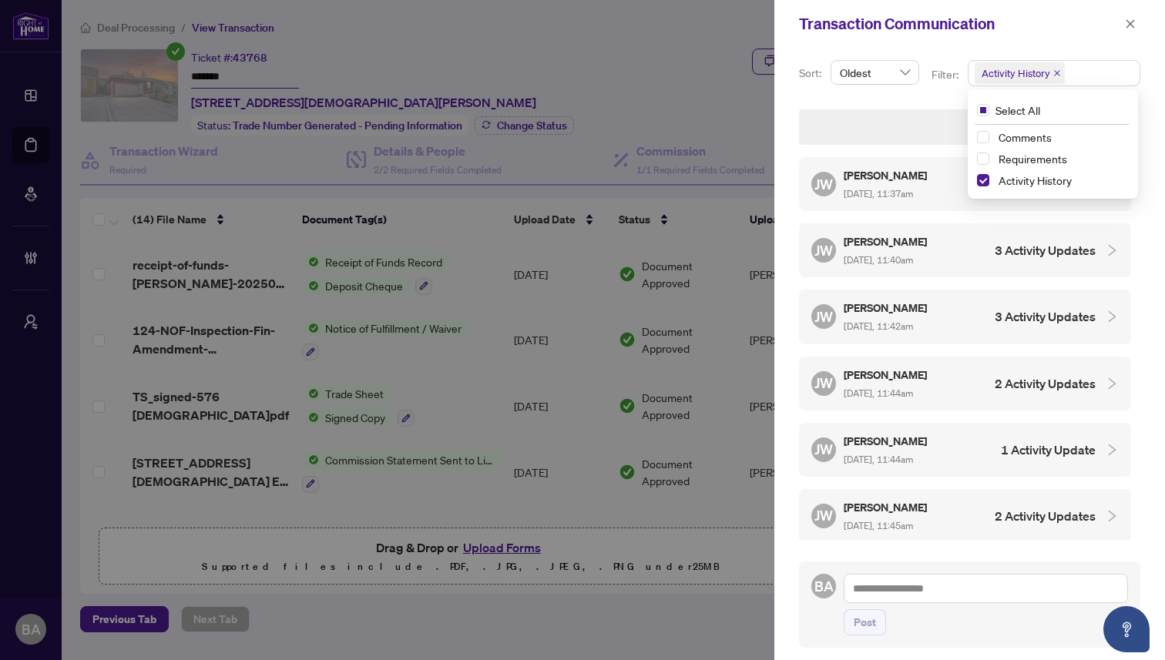
scroll to position [1187, 0]
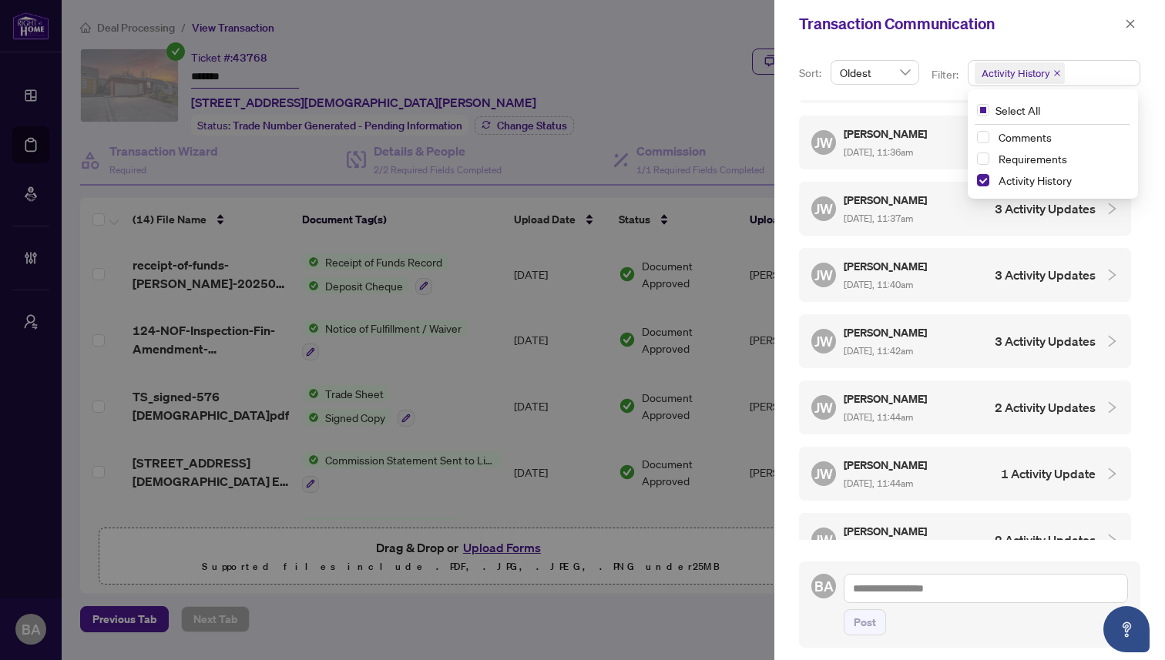
click at [1041, 25] on div "Transaction Communication" at bounding box center [959, 23] width 321 height 23
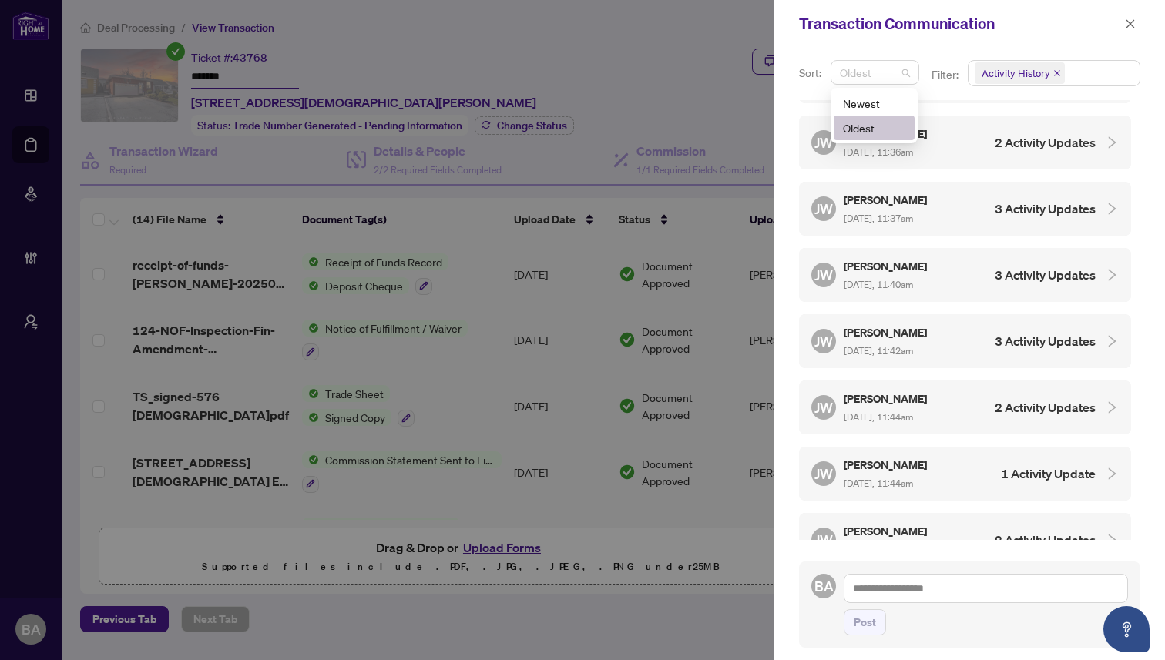
click at [879, 73] on span "Oldest" at bounding box center [875, 72] width 70 height 23
click at [880, 107] on div "Newest" at bounding box center [874, 103] width 62 height 17
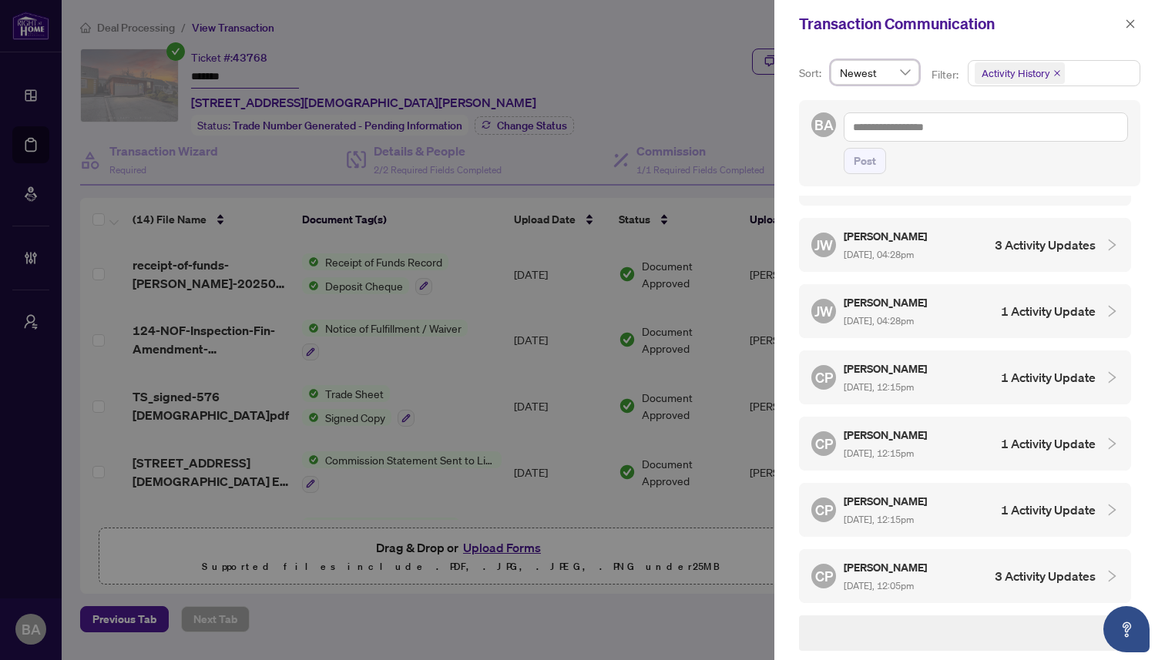
scroll to position [0, 0]
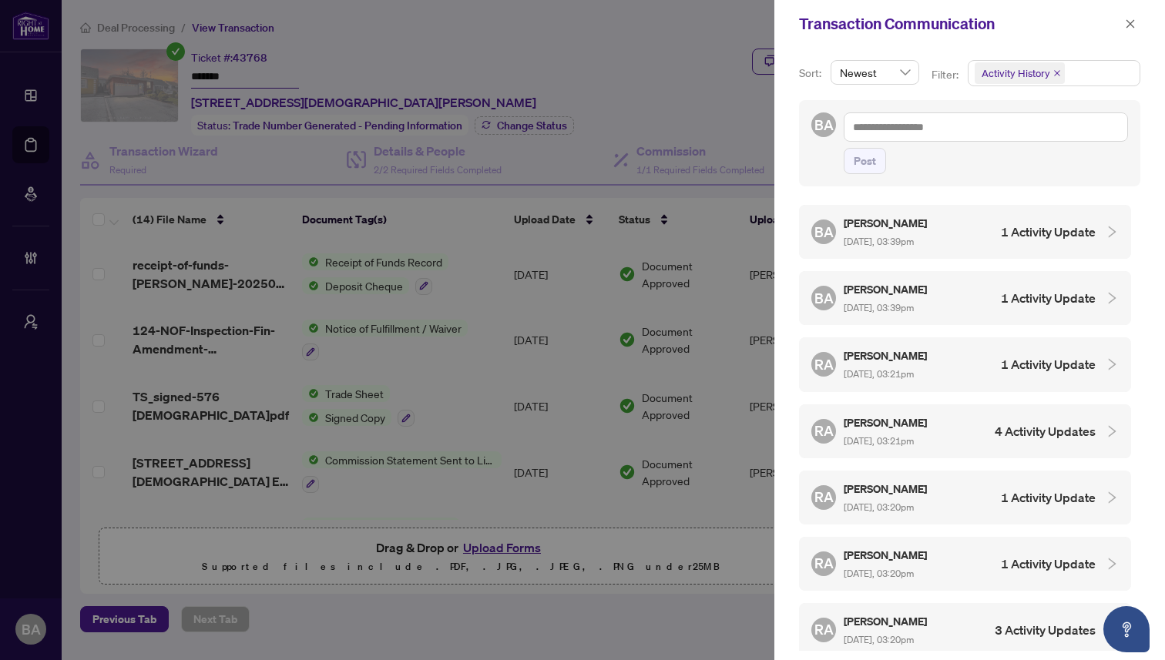
click at [969, 230] on div "BA Bonnie Ackerly Aug/27/2025, 03:39pm 1 Activity Update" at bounding box center [953, 231] width 284 height 35
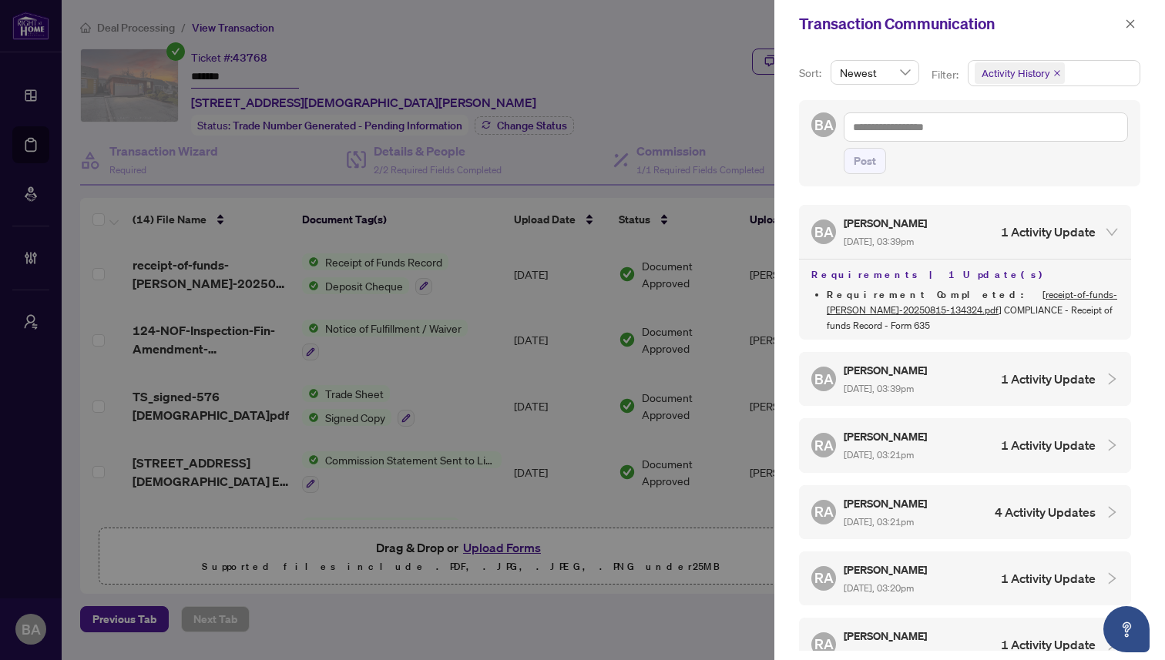
click at [1001, 376] on h4 "1 Activity Update" at bounding box center [1048, 379] width 95 height 18
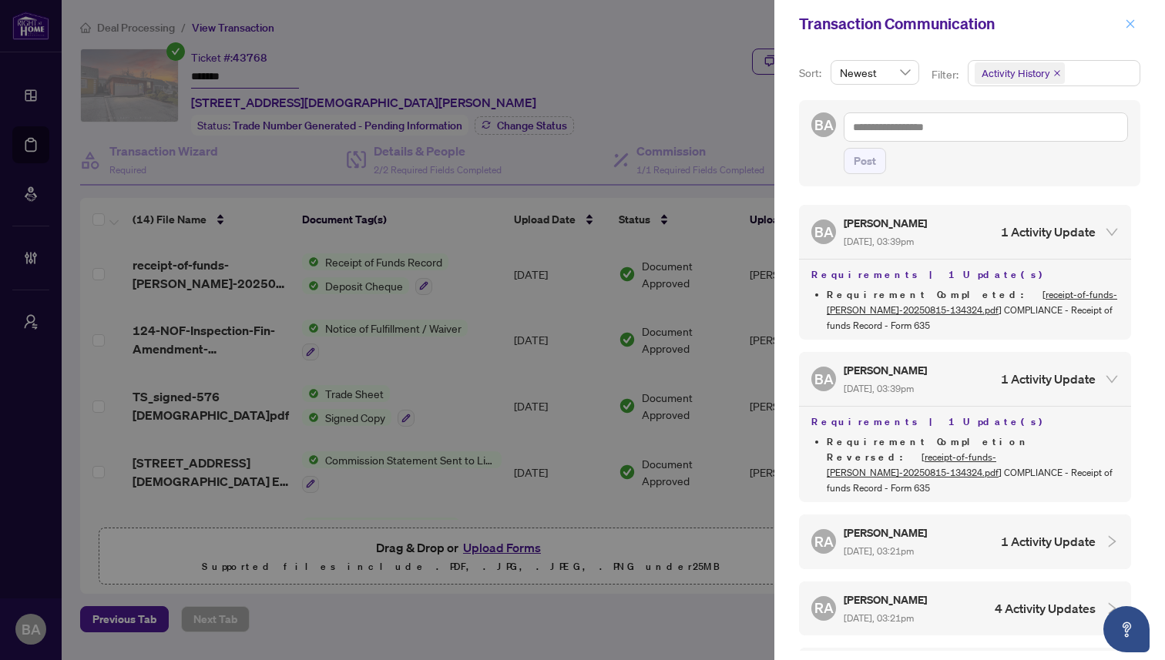
click at [1128, 22] on icon "close" at bounding box center [1130, 23] width 11 height 11
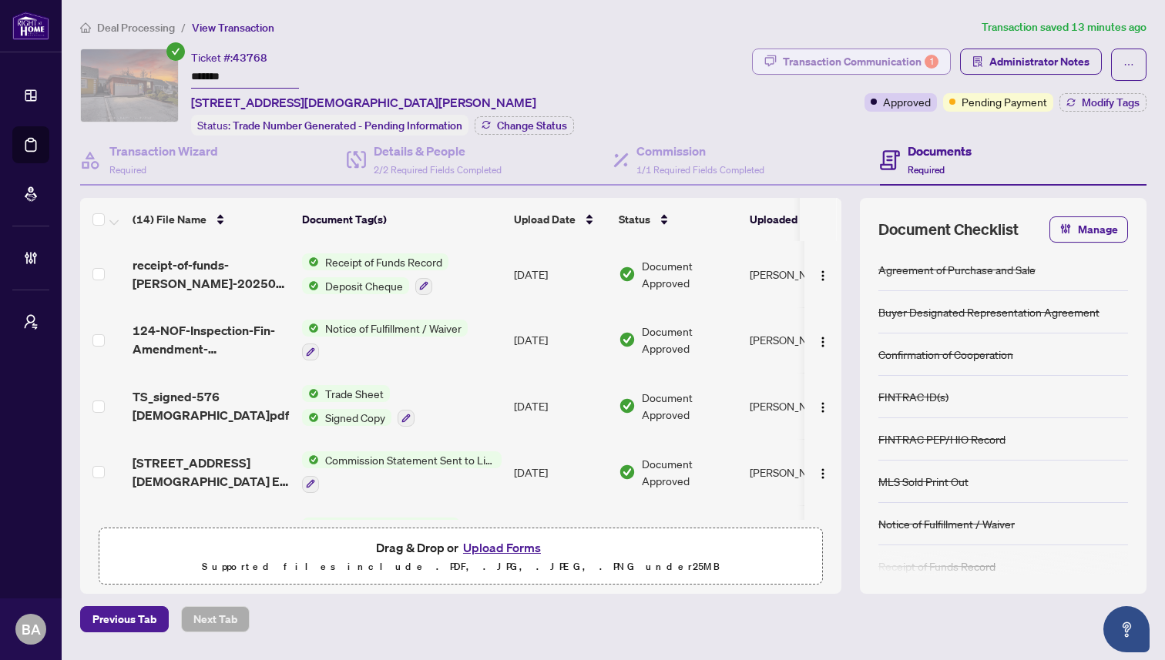
click at [881, 50] on div "Transaction Communication 1" at bounding box center [861, 61] width 156 height 25
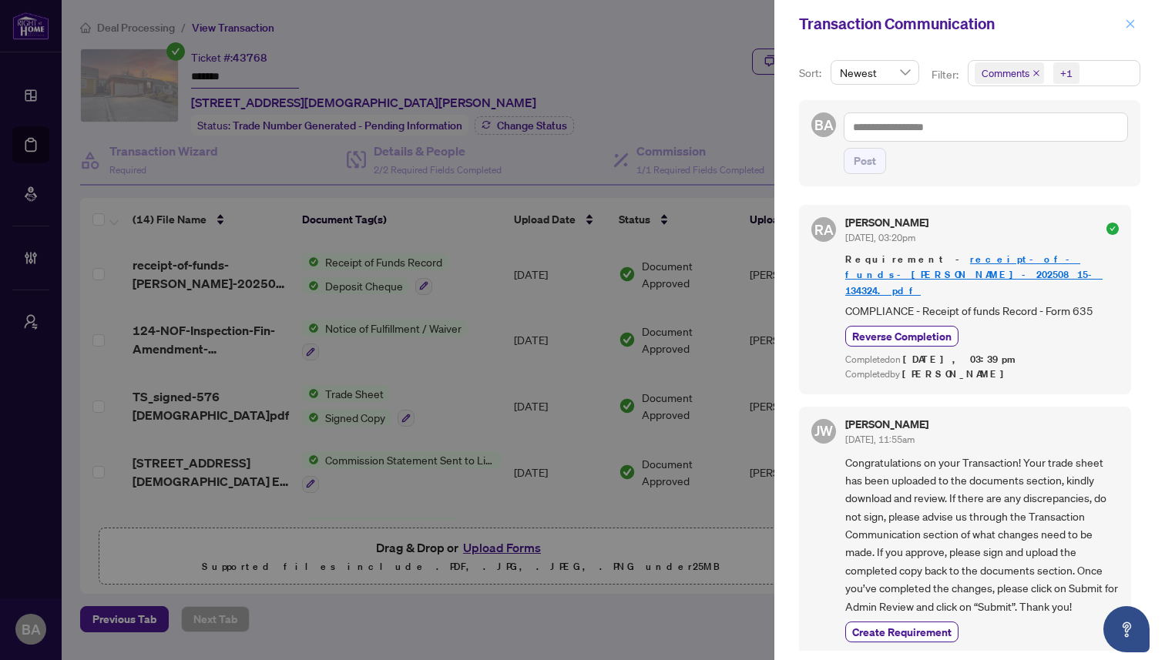
click at [1133, 21] on icon "close" at bounding box center [1130, 23] width 11 height 11
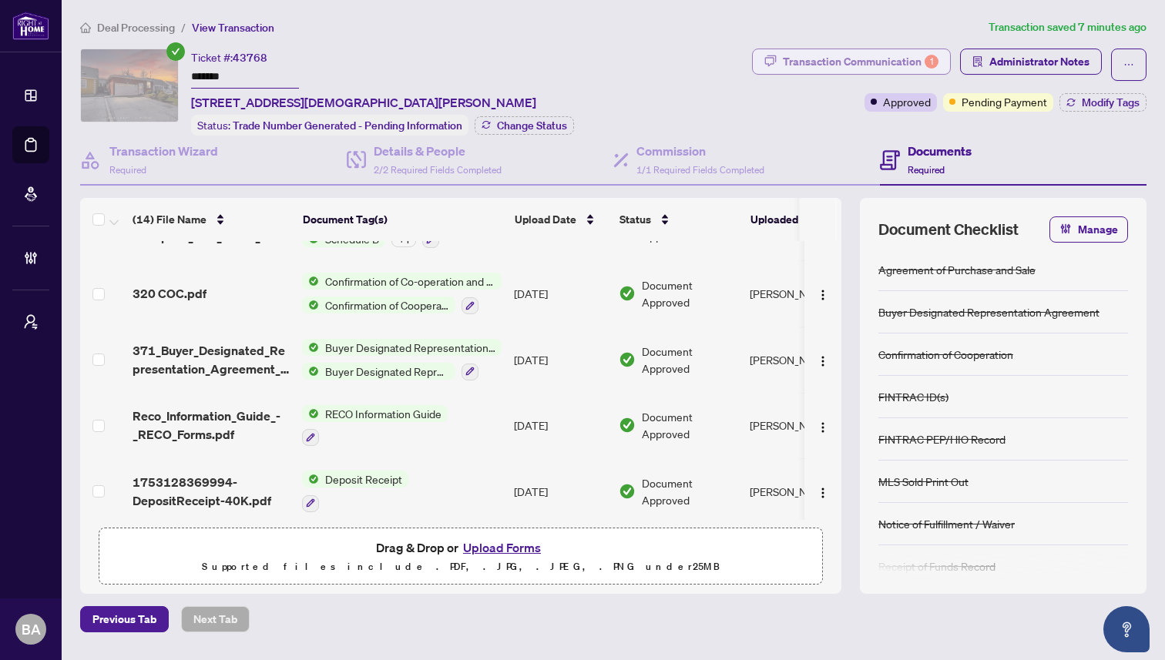
click at [869, 61] on div "Transaction Communication 1" at bounding box center [861, 61] width 156 height 25
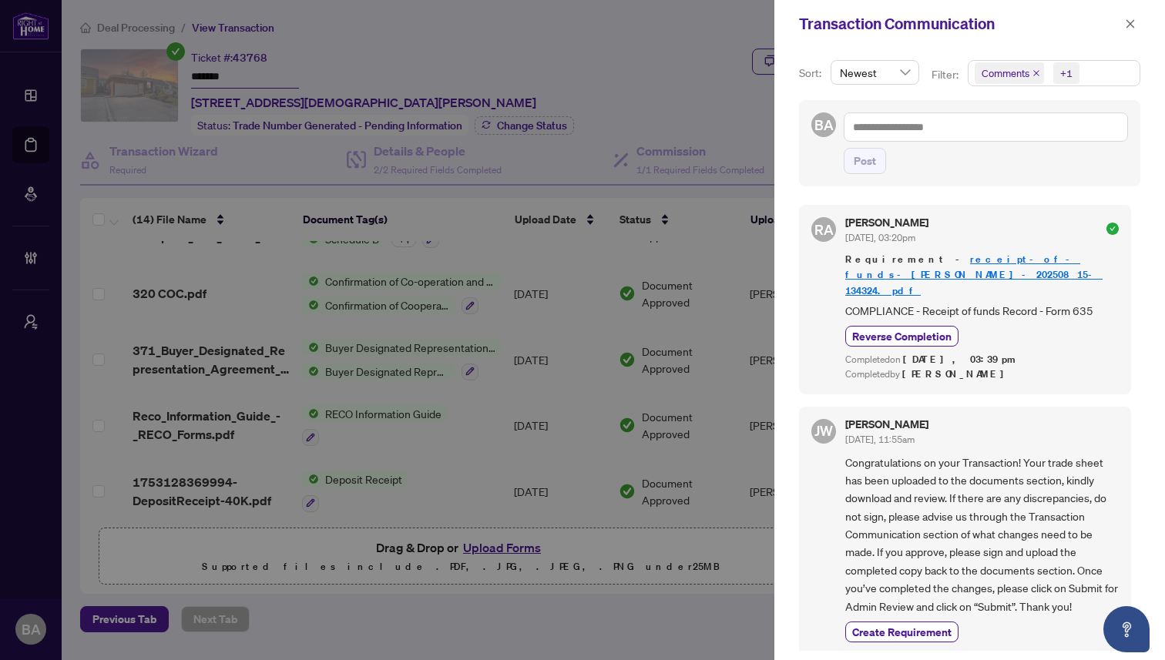
click at [1106, 228] on icon "check-circle" at bounding box center [1112, 229] width 12 height 12
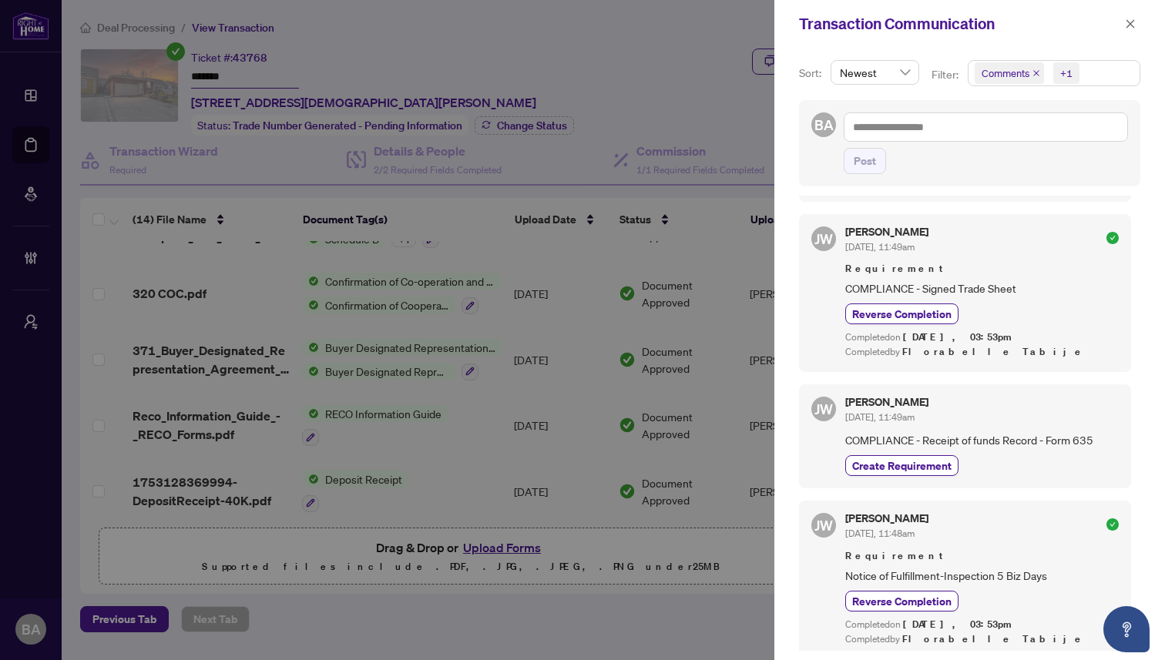
scroll to position [454, 0]
click at [1106, 231] on icon "check-circle" at bounding box center [1112, 237] width 12 height 12
click at [1106, 518] on icon "check-circle" at bounding box center [1112, 524] width 12 height 12
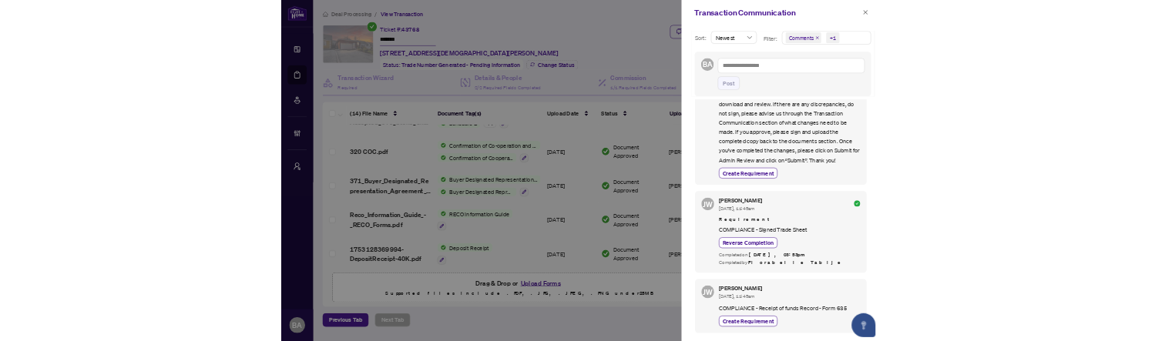
scroll to position [0, 0]
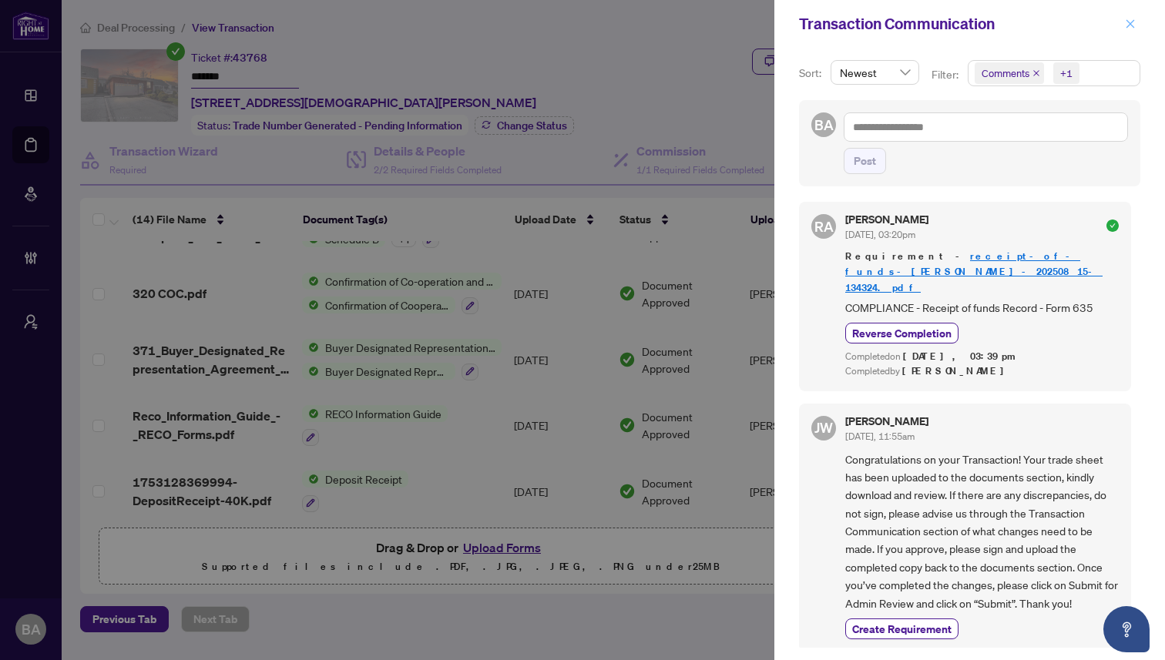
click at [1126, 22] on icon "close" at bounding box center [1130, 23] width 11 height 11
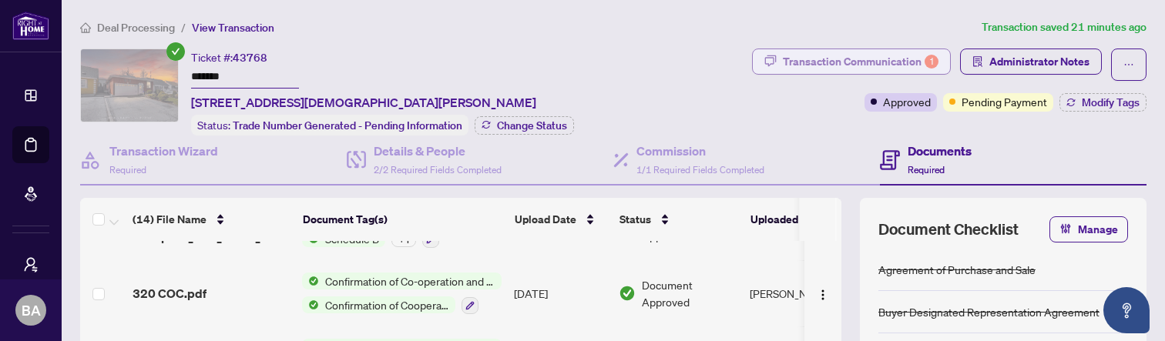
click at [883, 62] on div "Transaction Communication 1" at bounding box center [861, 61] width 156 height 25
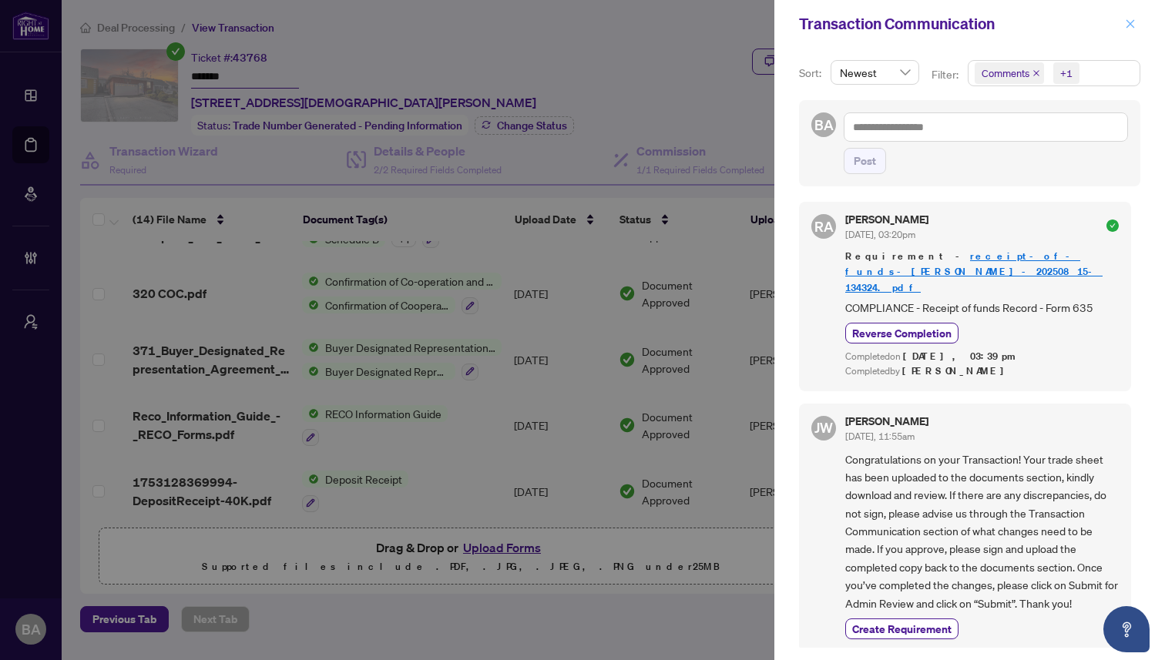
click at [1132, 25] on icon "close" at bounding box center [1130, 23] width 8 height 8
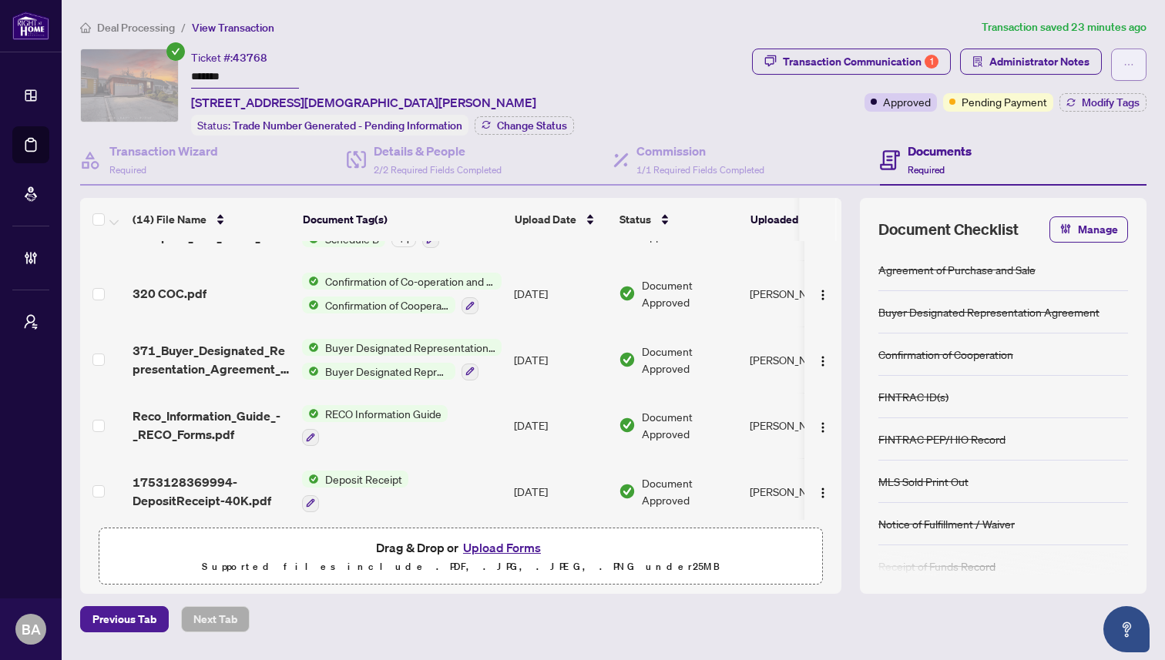
click at [1132, 62] on icon "ellipsis" at bounding box center [1128, 64] width 11 height 11
click at [810, 29] on ol "Deal Processing / View Transaction" at bounding box center [527, 27] width 895 height 18
